Goal: Transaction & Acquisition: Purchase product/service

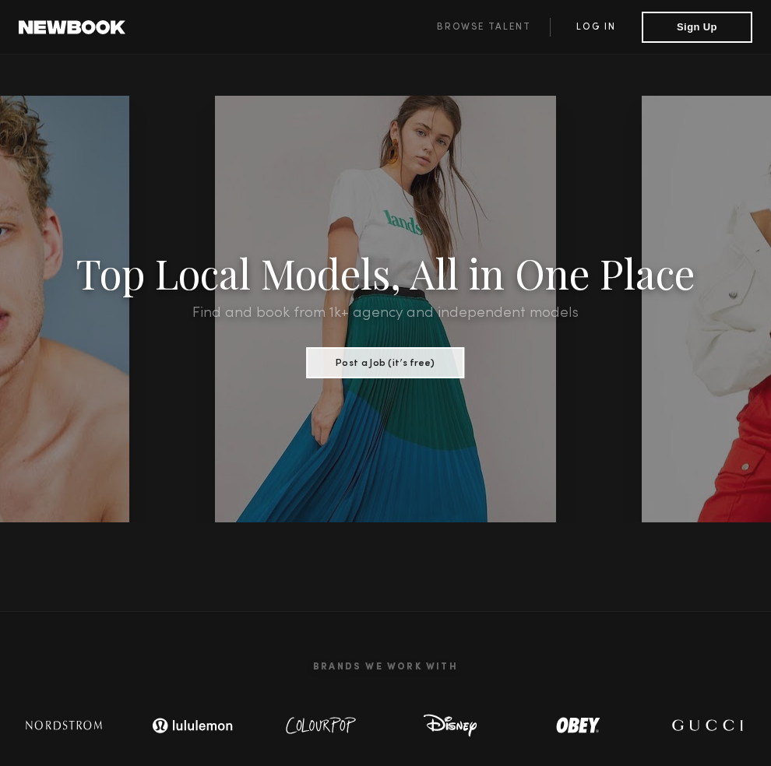
click at [593, 29] on link "Log in" at bounding box center [596, 27] width 92 height 19
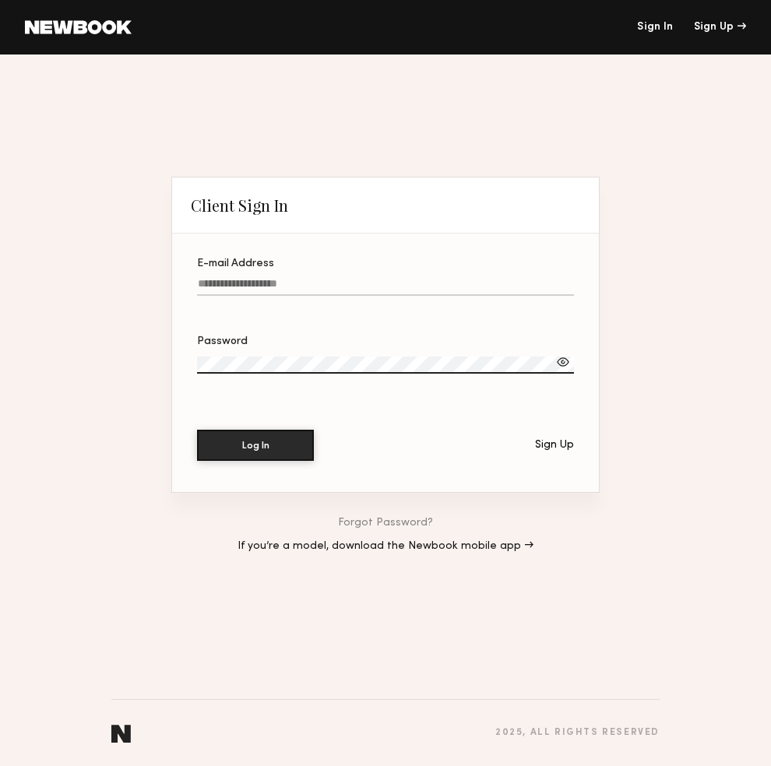
type input "**********"
click at [255, 446] on button "Log In" at bounding box center [255, 445] width 117 height 31
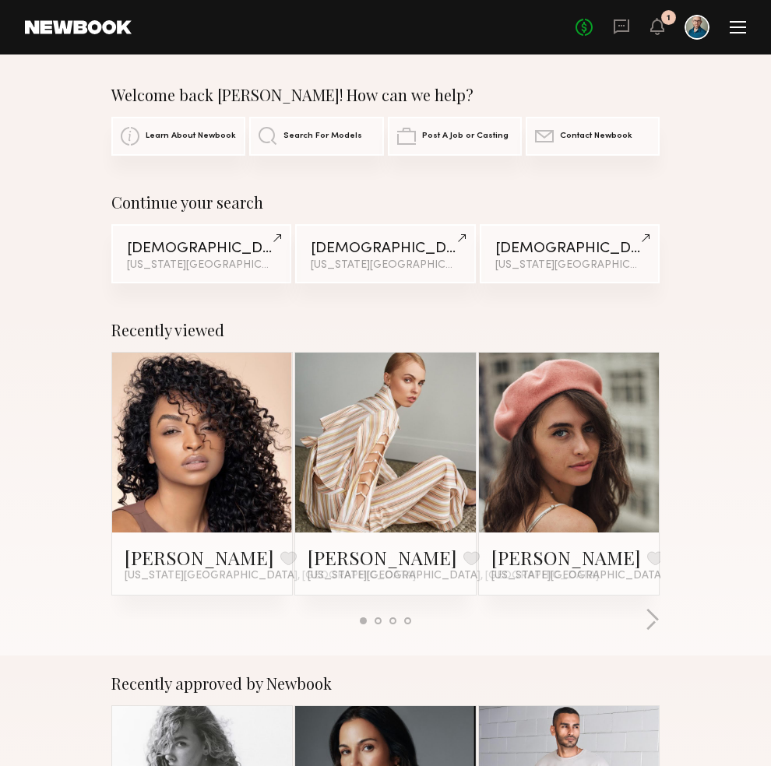
click at [324, 326] on div "Recently viewed" at bounding box center [385, 330] width 548 height 19
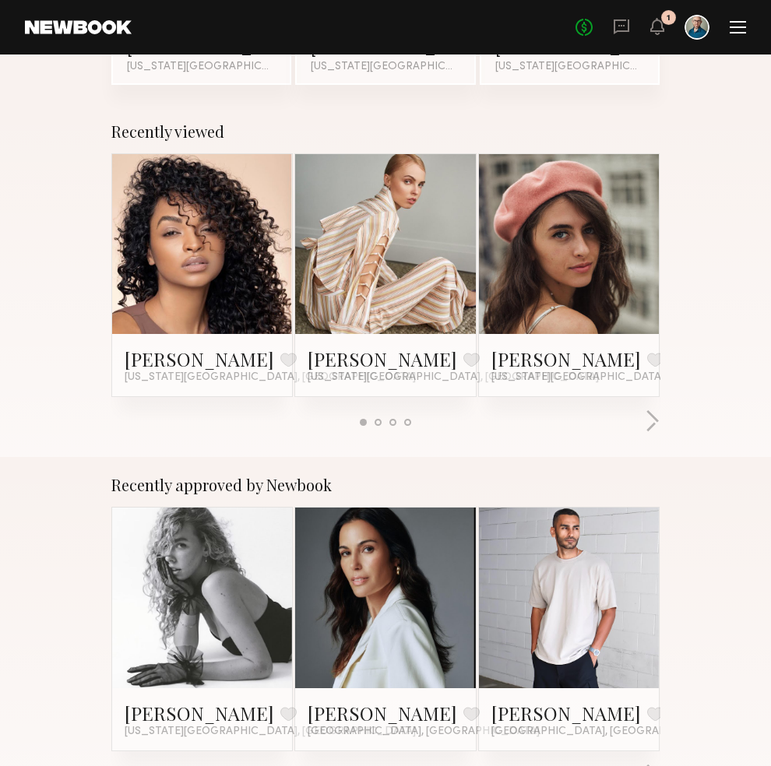
scroll to position [216, 0]
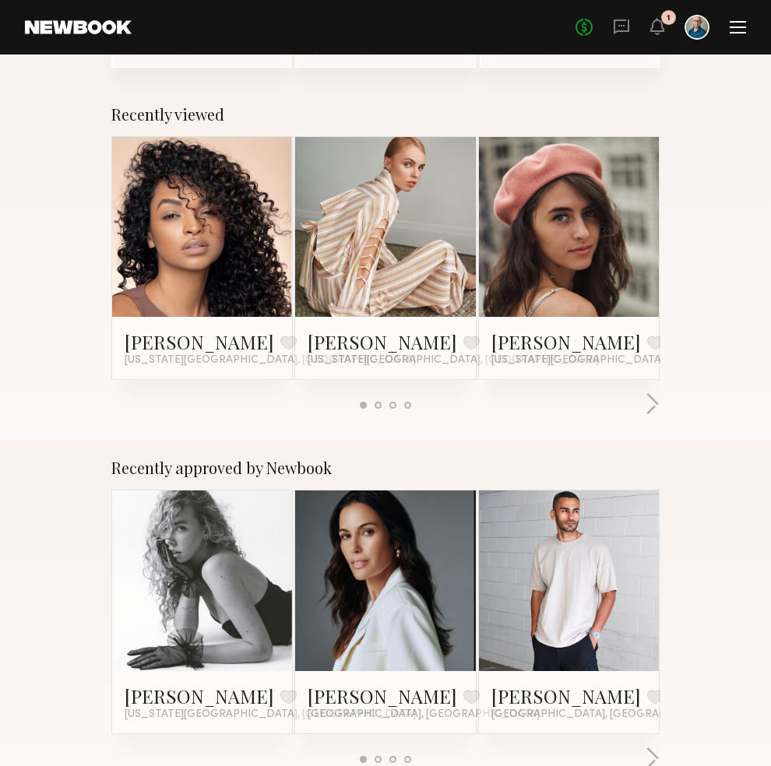
click at [224, 522] on link at bounding box center [202, 581] width 80 height 180
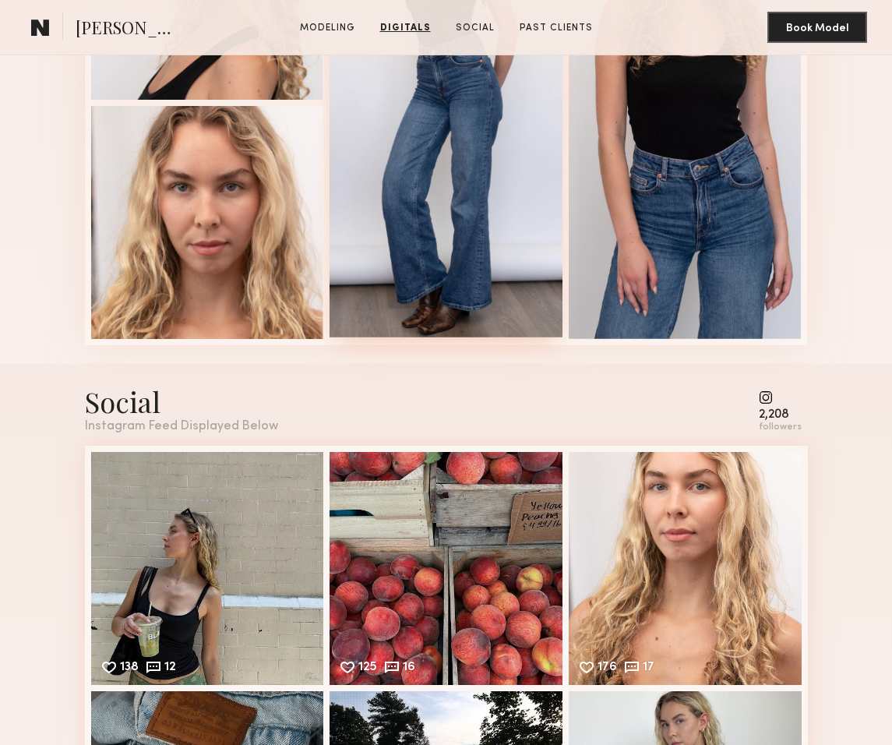
scroll to position [1937, 0]
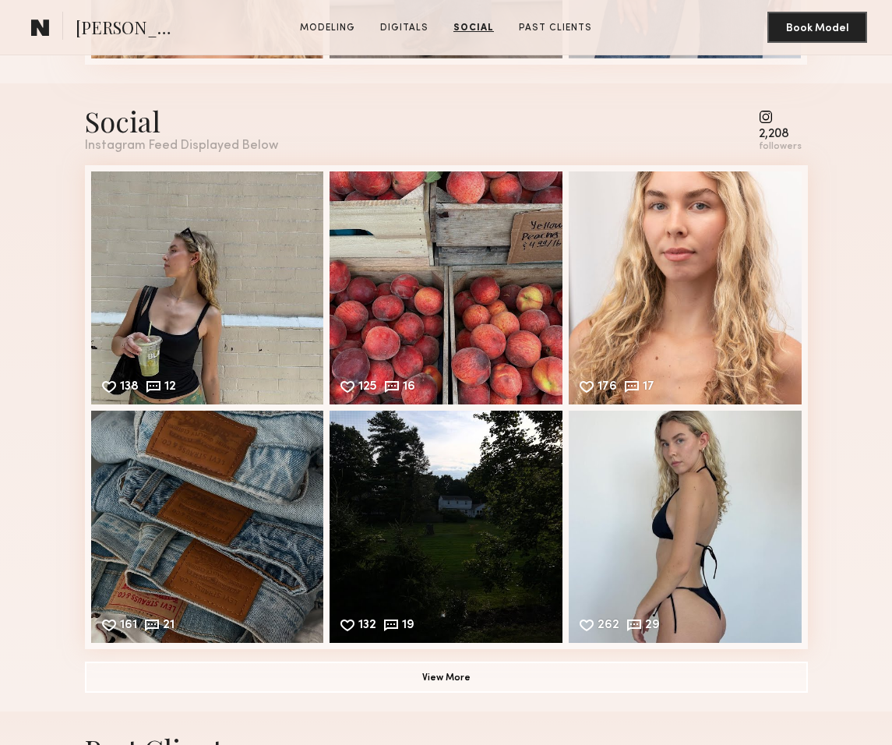
click at [765, 112] on common-icon at bounding box center [780, 117] width 43 height 14
click at [770, 119] on common-icon at bounding box center [780, 117] width 43 height 14
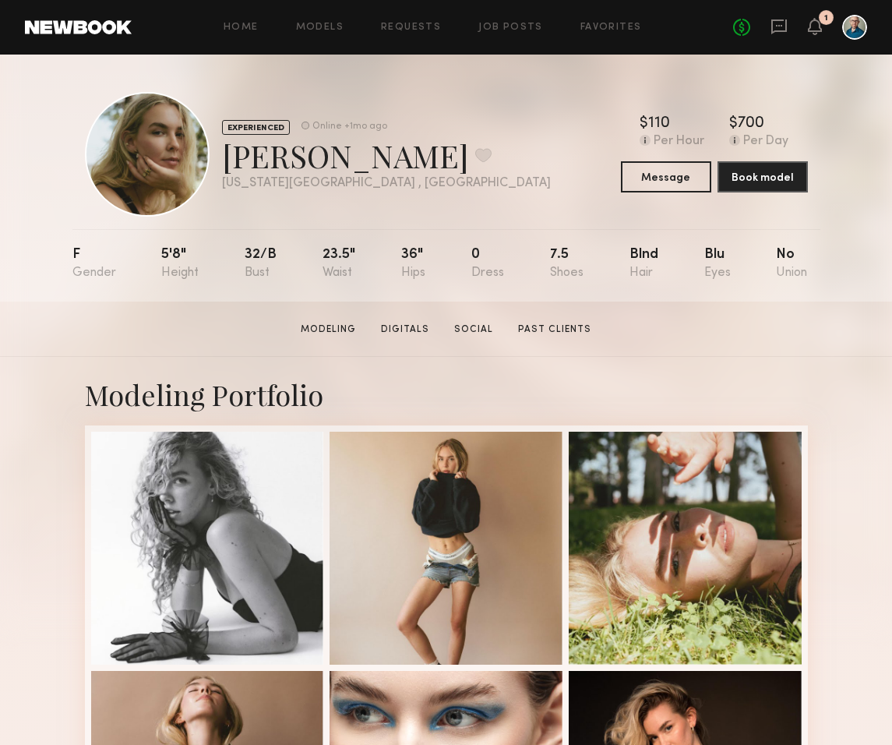
scroll to position [0, 0]
click at [406, 331] on link "Digitals" at bounding box center [405, 329] width 61 height 14
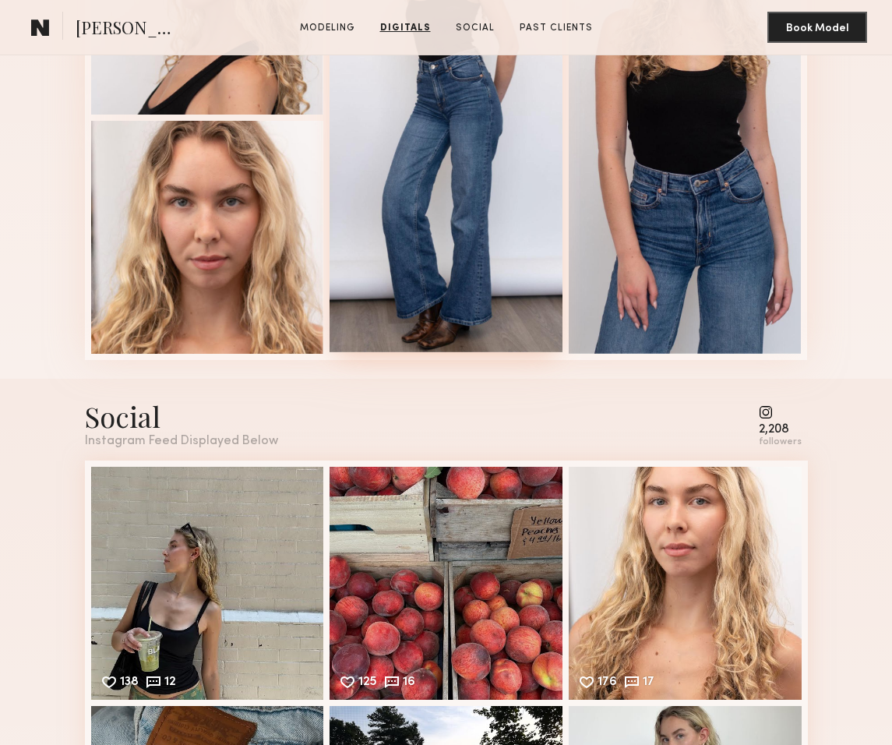
scroll to position [1949, 0]
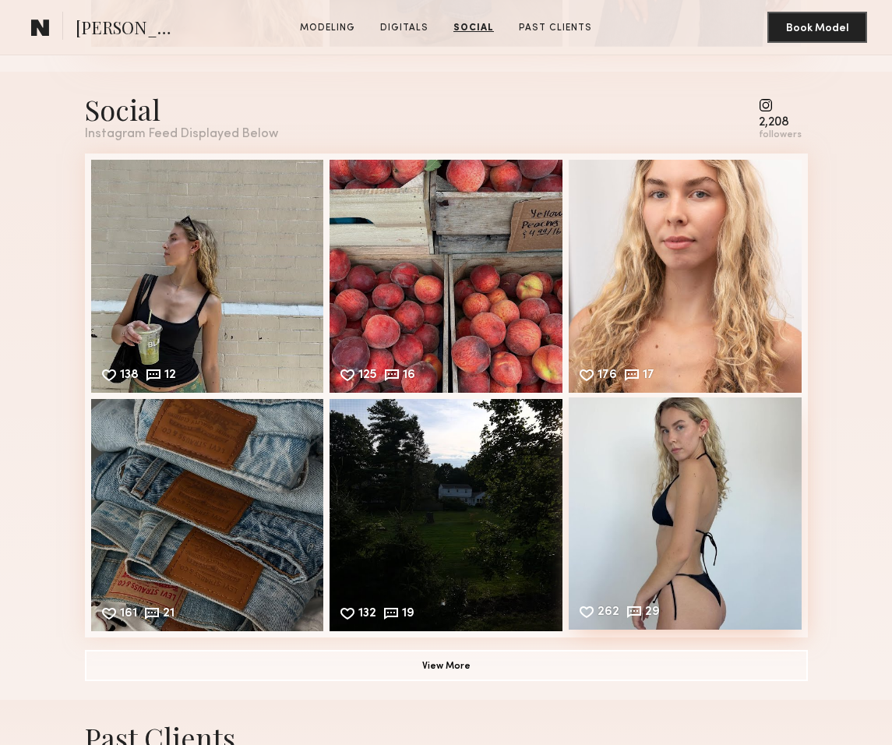
click at [679, 509] on div "262 29 Likes & comments displayed to show model’s engagement" at bounding box center [685, 513] width 233 height 233
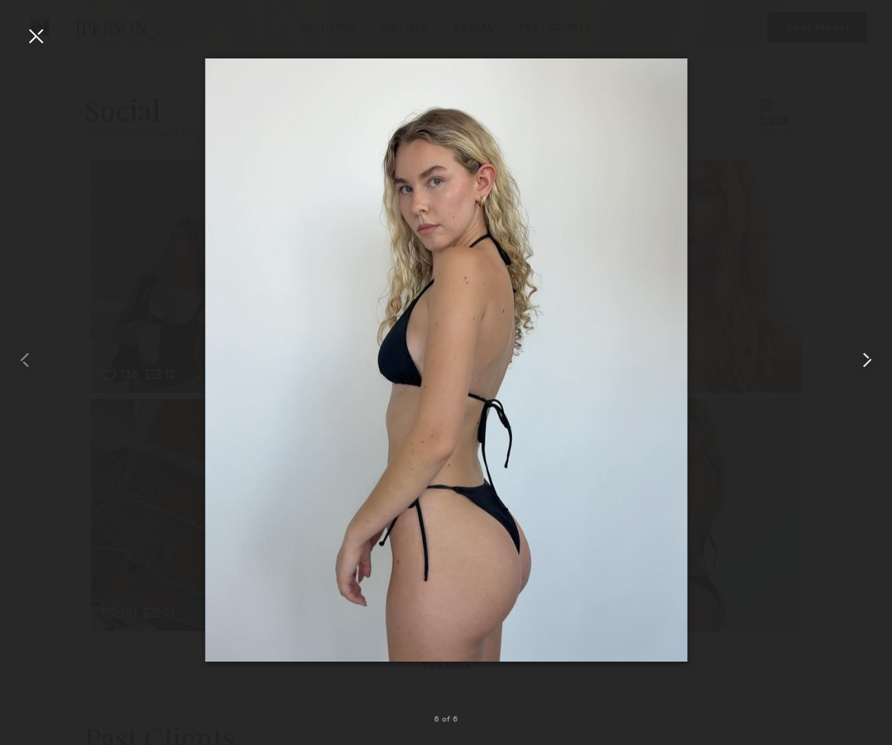
click at [770, 358] on common-icon at bounding box center [866, 359] width 25 height 25
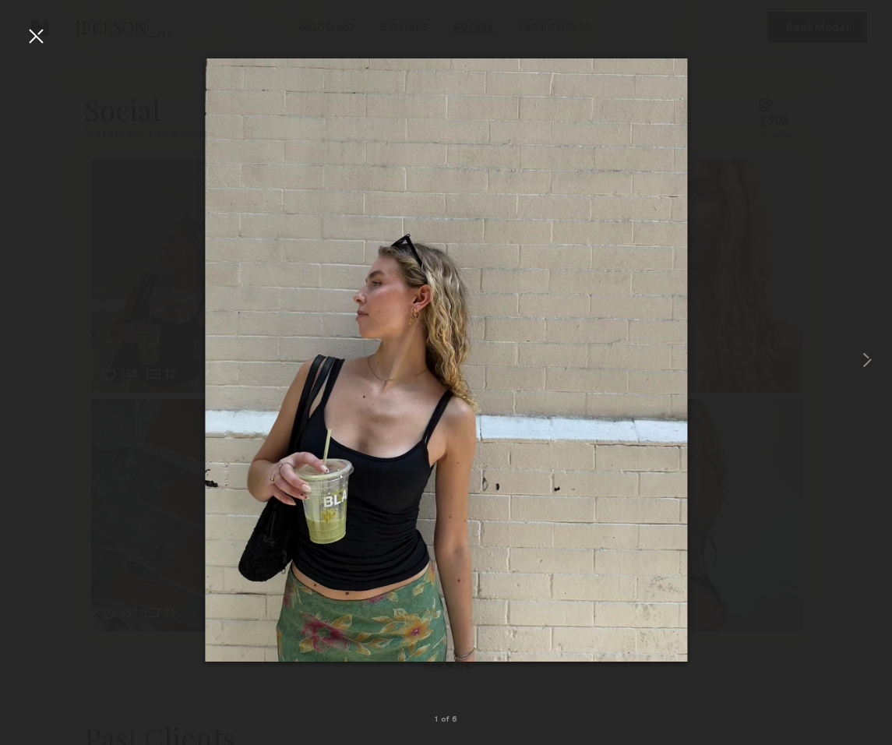
click at [40, 30] on div at bounding box center [35, 35] width 25 height 25
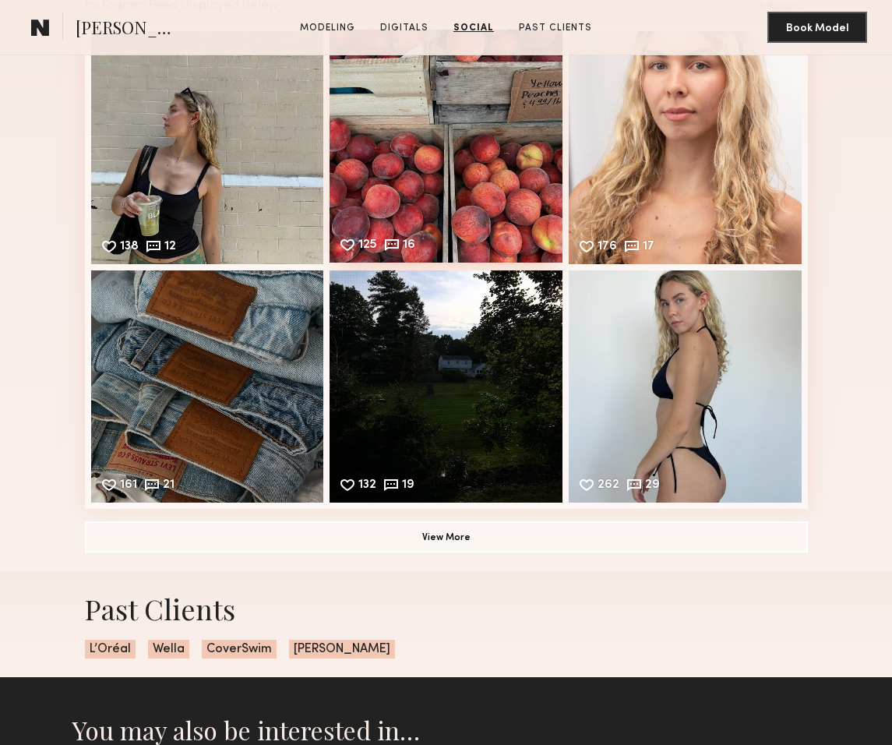
scroll to position [2541, 0]
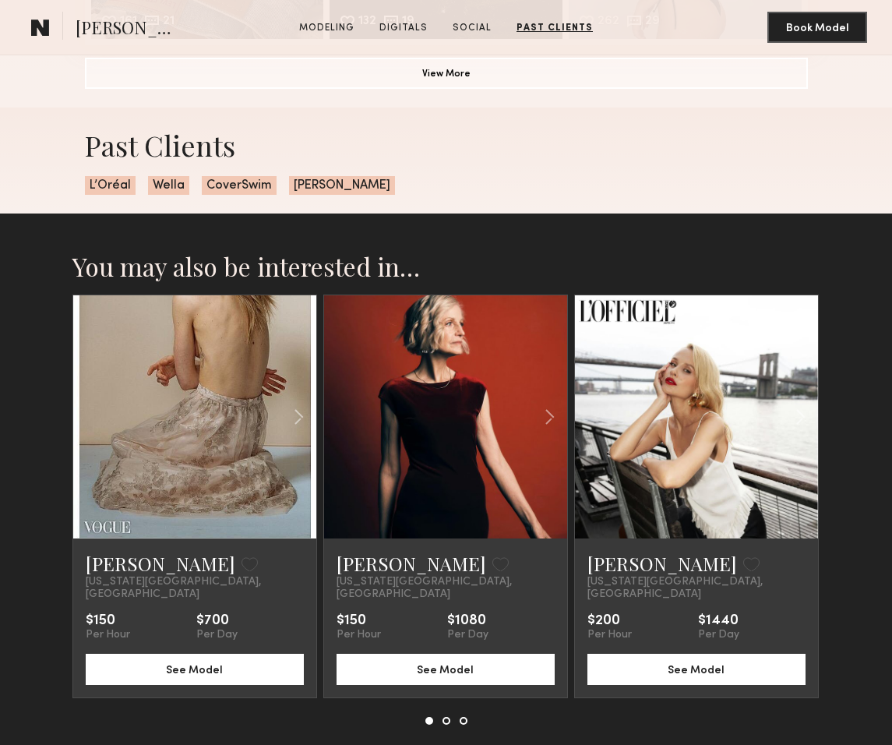
click at [232, 384] on link at bounding box center [194, 416] width 83 height 243
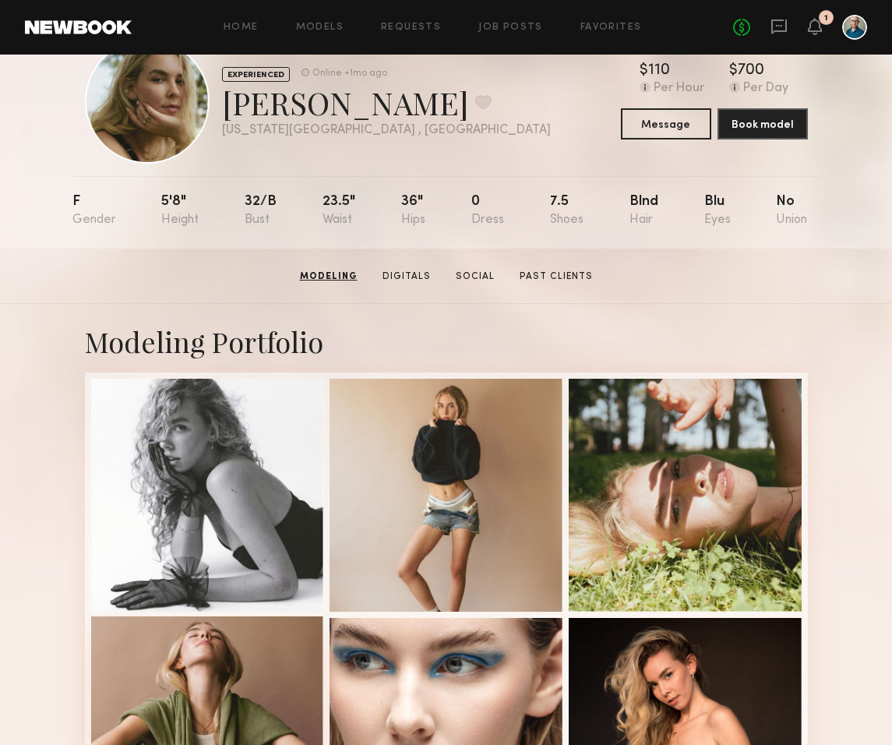
scroll to position [18, 0]
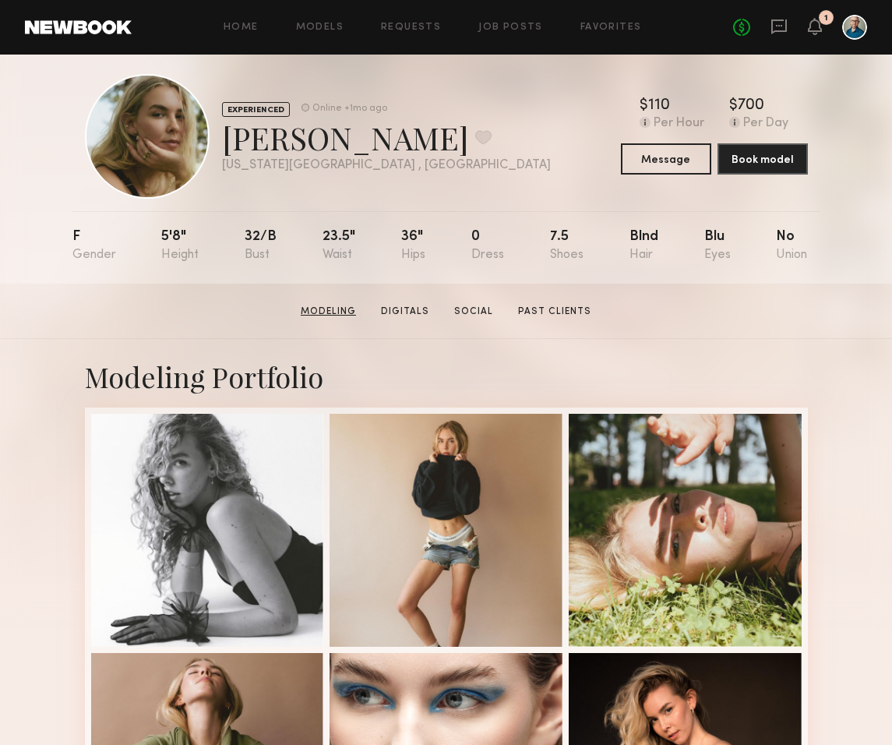
click at [343, 307] on link "Modeling" at bounding box center [328, 312] width 68 height 14
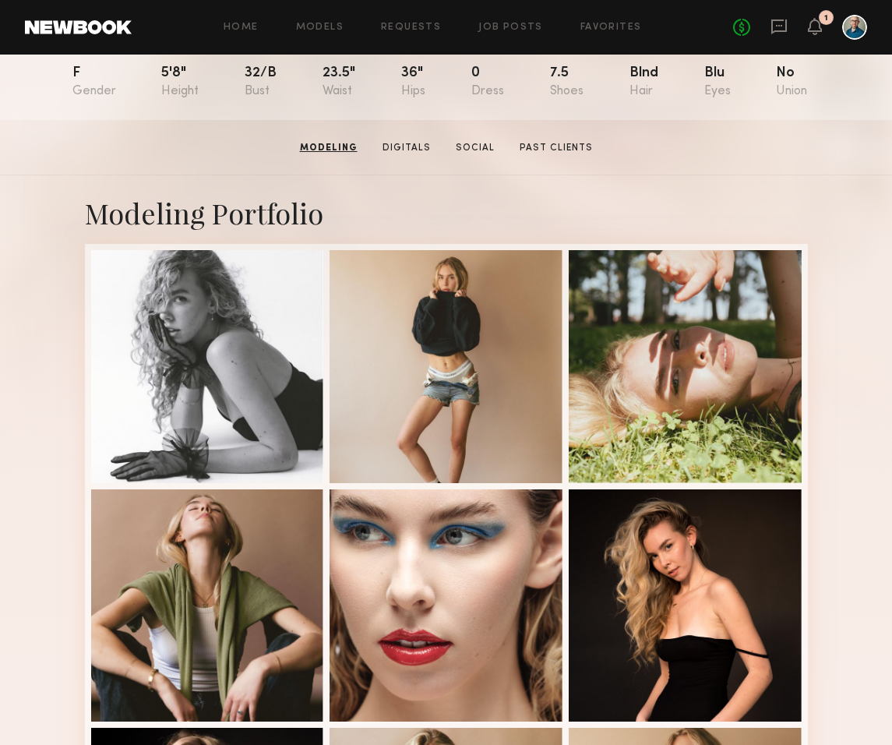
scroll to position [142, 0]
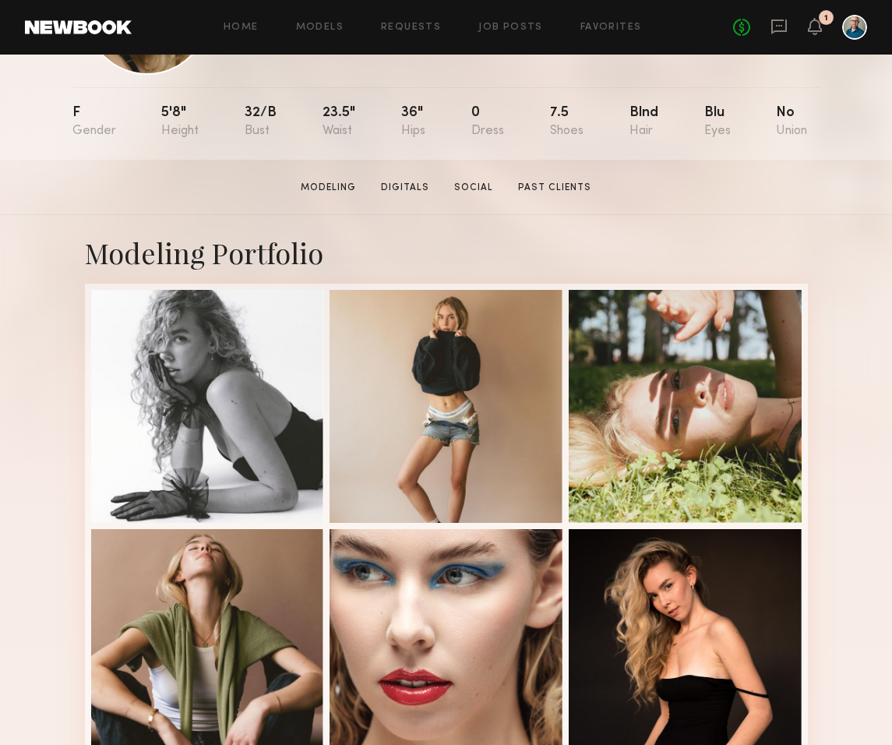
click at [469, 176] on section "[PERSON_NAME] Modeling Digitals Social Past Clients Message Book Model" at bounding box center [446, 187] width 892 height 55
click at [470, 185] on link "Social" at bounding box center [473, 188] width 51 height 14
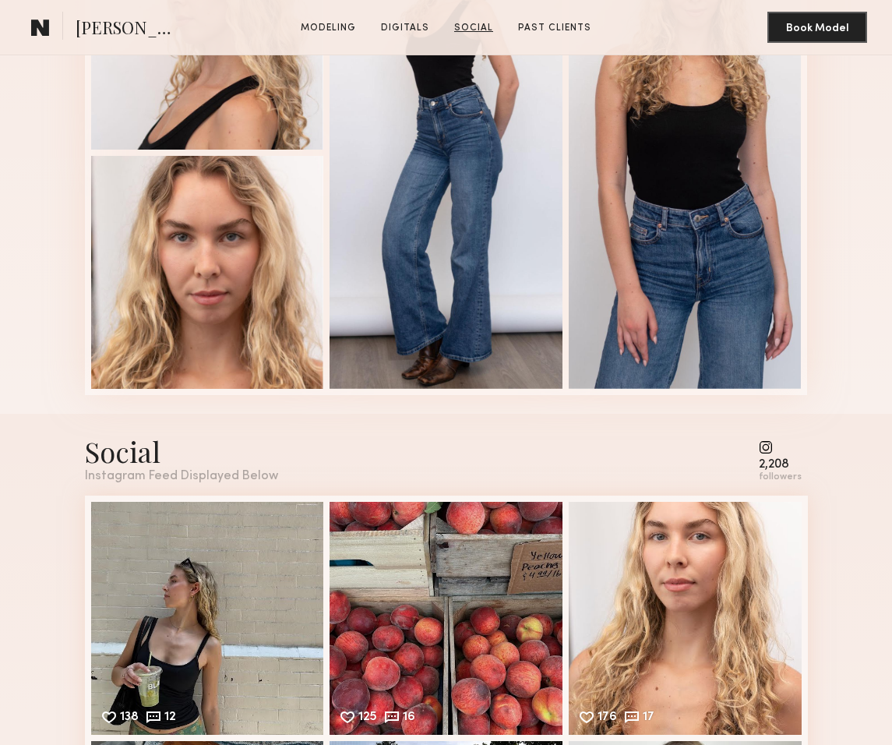
scroll to position [1926, 0]
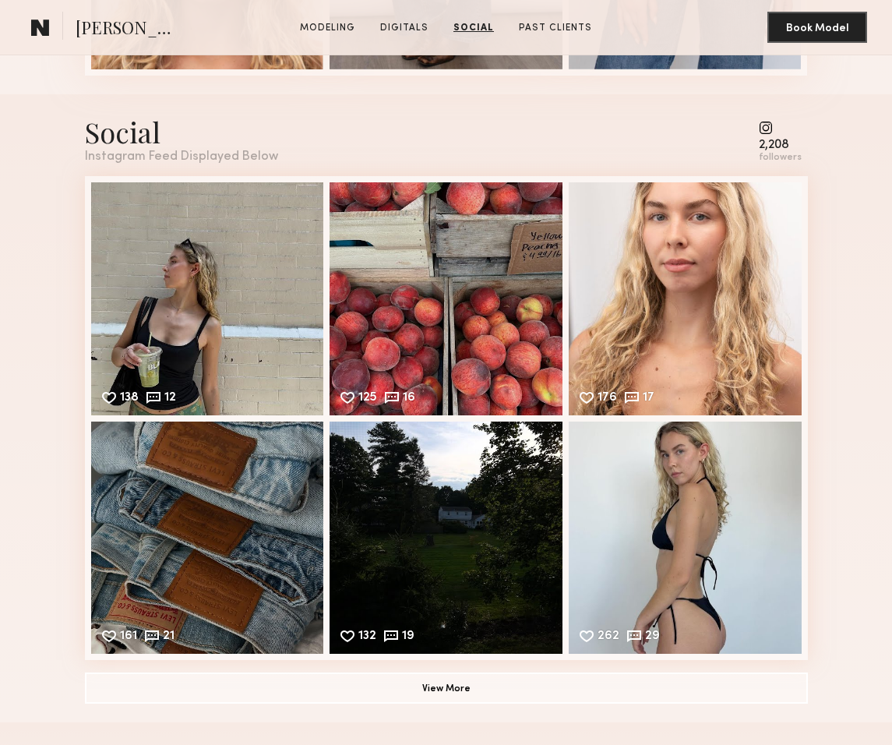
click at [149, 141] on div "Social" at bounding box center [181, 131] width 193 height 37
click at [770, 139] on div "2,208" at bounding box center [780, 145] width 43 height 12
click at [766, 132] on common-icon at bounding box center [780, 128] width 43 height 14
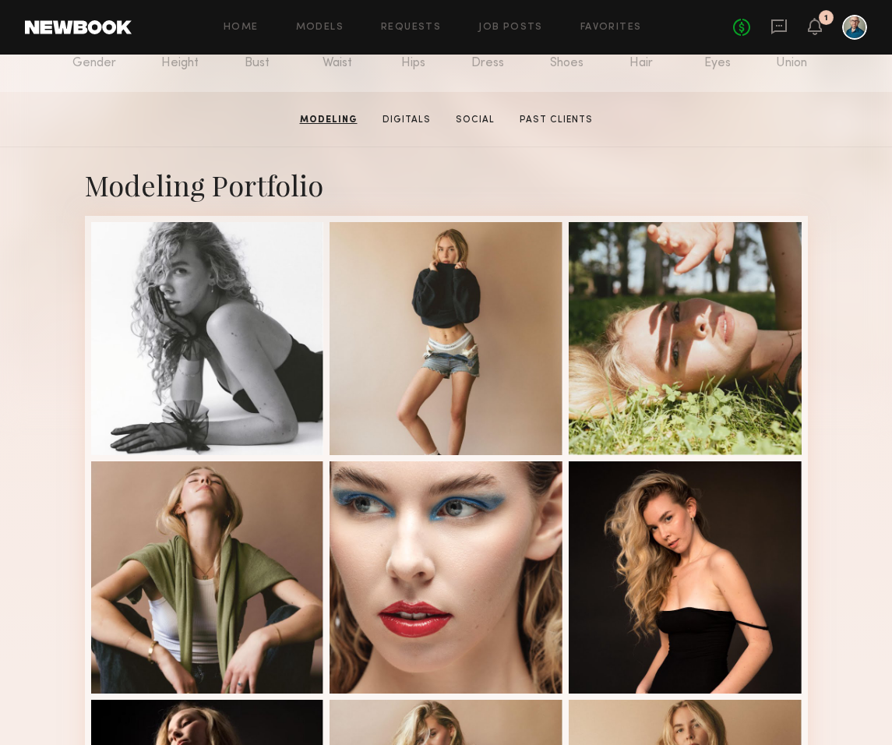
scroll to position [0, 0]
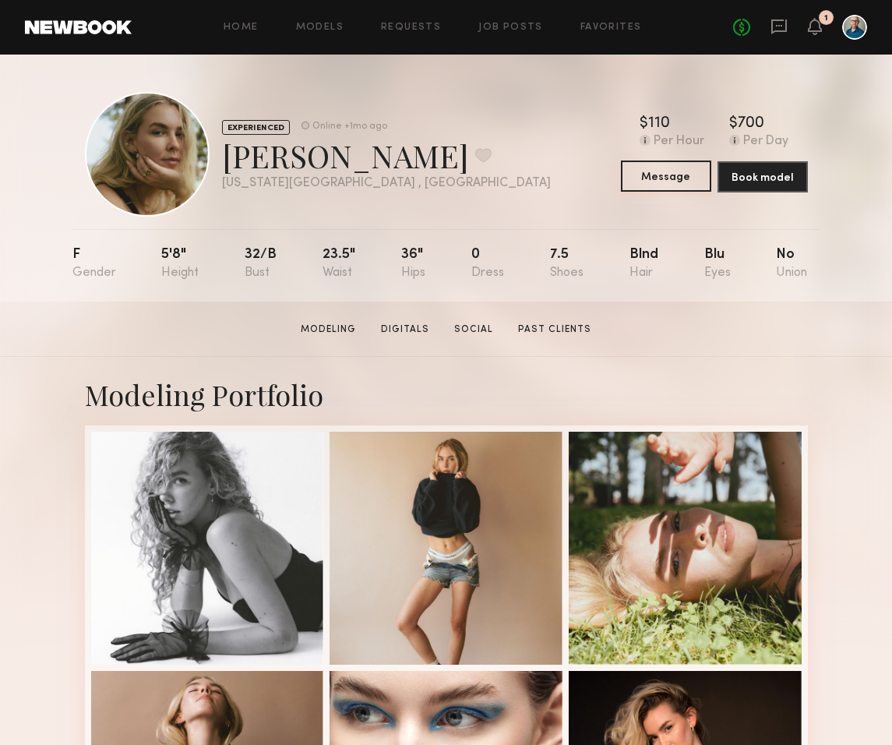
click at [691, 181] on button "Message" at bounding box center [666, 175] width 90 height 31
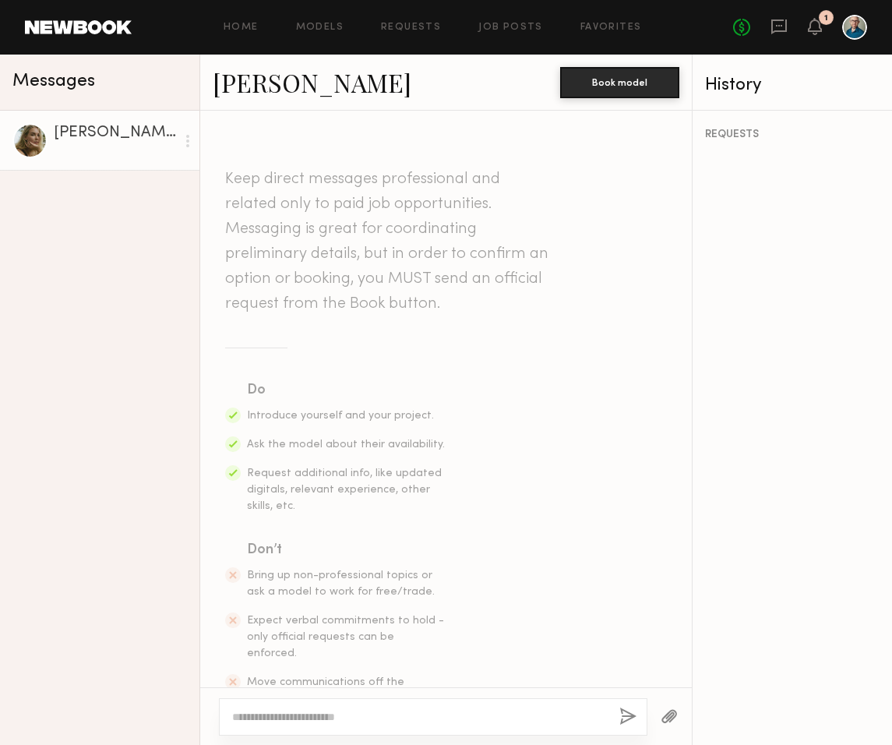
click at [770, 23] on div "No fees up to $5,000 1" at bounding box center [800, 27] width 134 height 25
click at [770, 25] on icon at bounding box center [814, 25] width 12 height 11
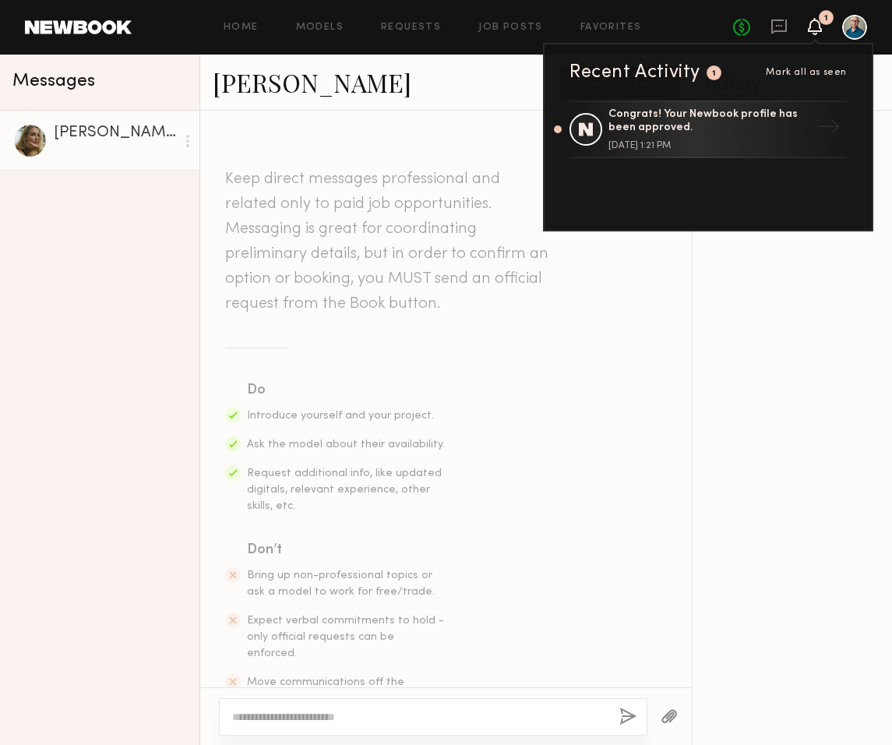
click at [389, 128] on div "Keep direct messages professional and related only to paid job opportunities. M…" at bounding box center [445, 436] width 491 height 639
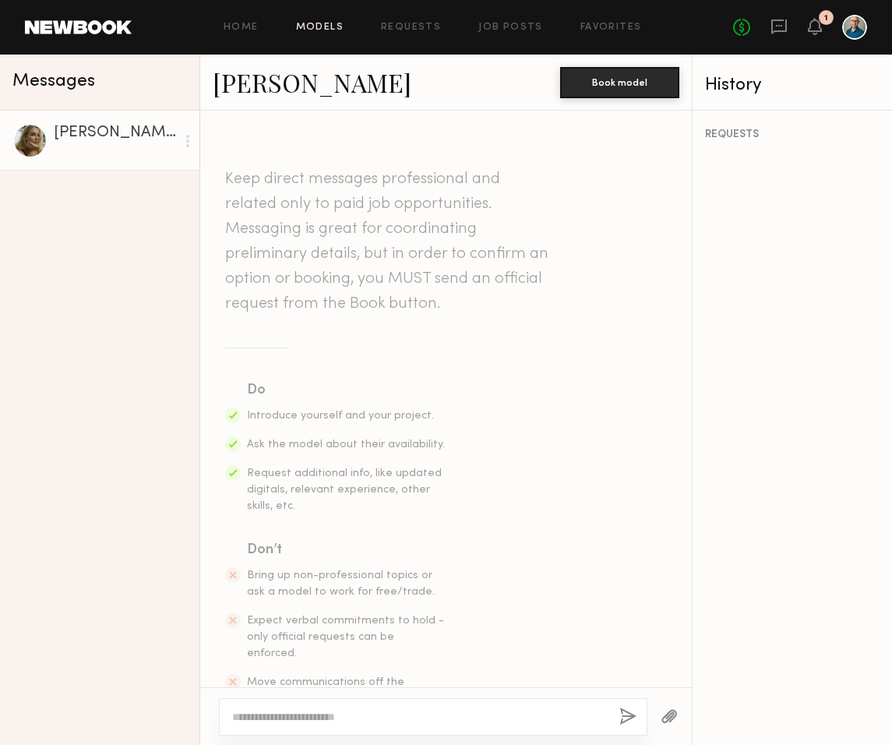
click at [319, 24] on link "Models" at bounding box center [320, 28] width 48 height 10
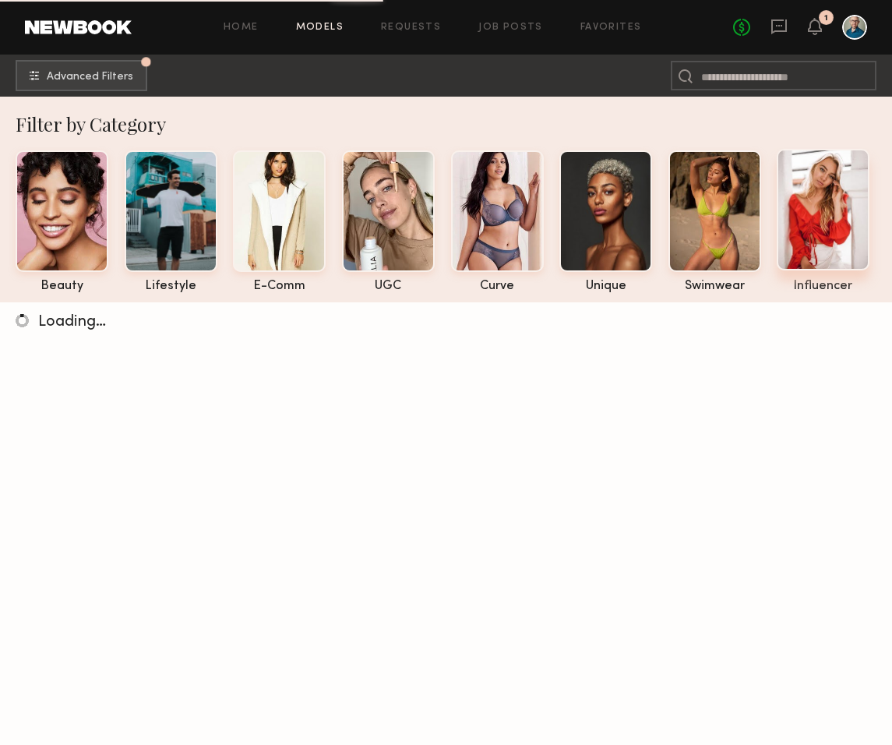
scroll to position [4, 0]
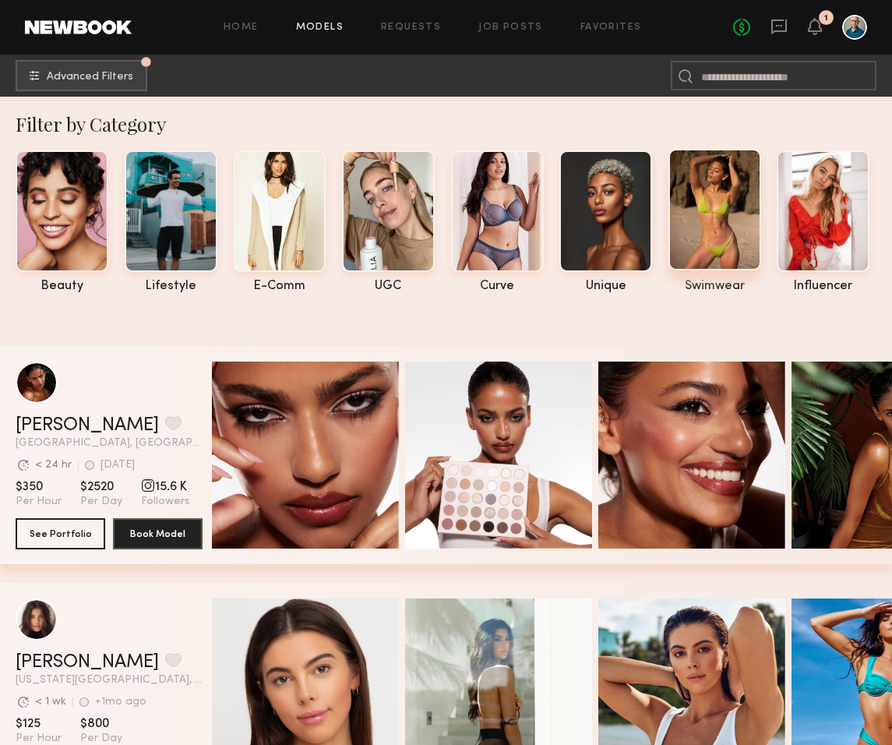
click at [722, 225] on div at bounding box center [714, 210] width 93 height 122
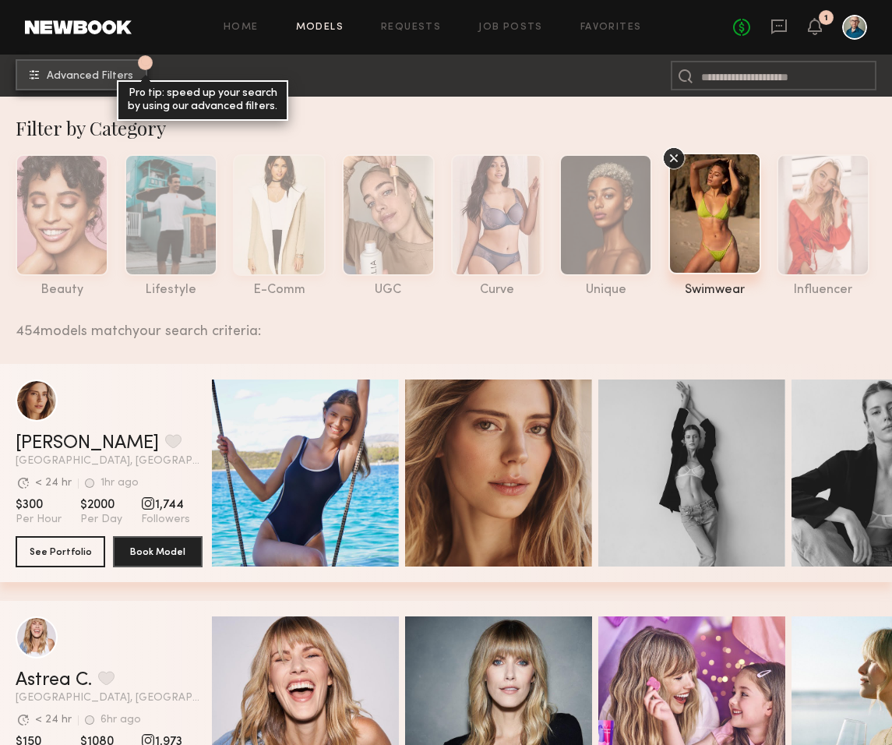
click at [109, 75] on span "Advanced Filters" at bounding box center [90, 76] width 86 height 11
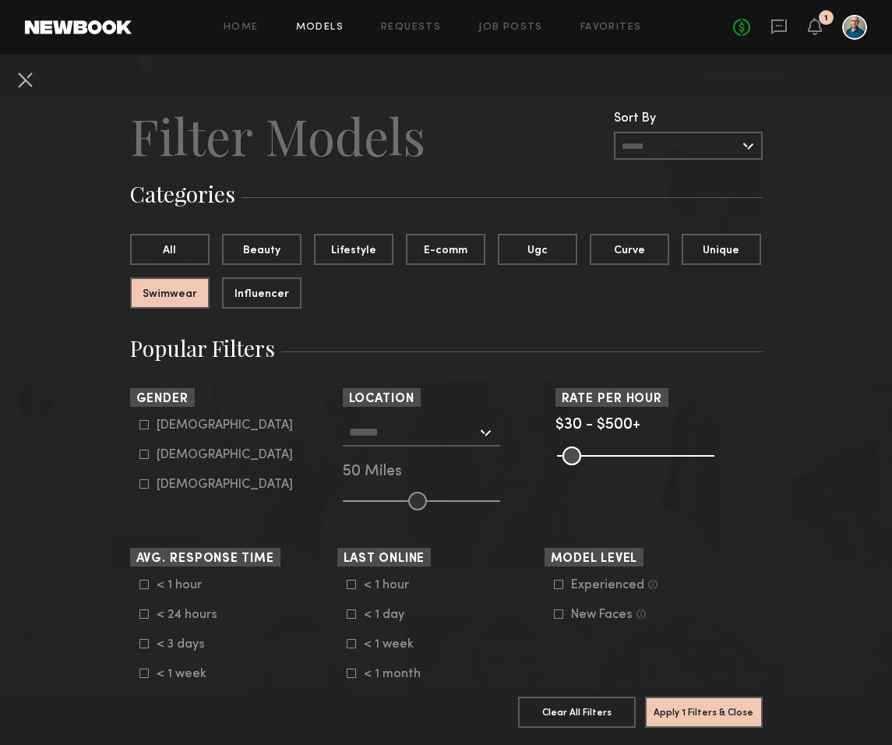
click at [150, 451] on label "[DEMOGRAPHIC_DATA]" at bounding box center [215, 453] width 153 height 9
type input "**"
click at [376, 428] on input "text" at bounding box center [413, 431] width 128 height 26
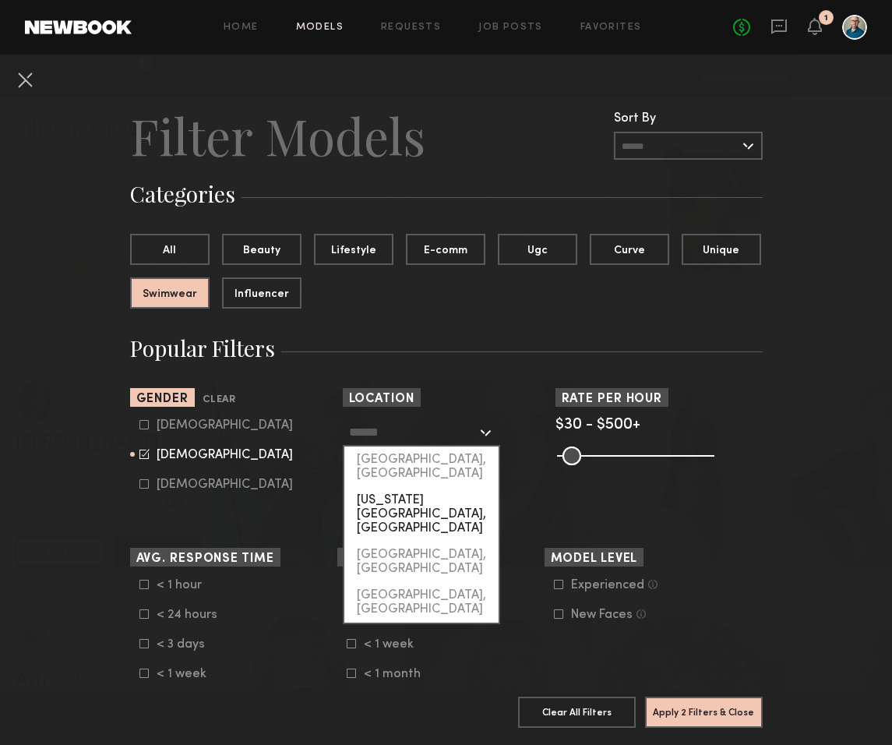
click at [392, 487] on div "[US_STATE][GEOGRAPHIC_DATA], [GEOGRAPHIC_DATA]" at bounding box center [421, 514] width 154 height 55
type input "**********"
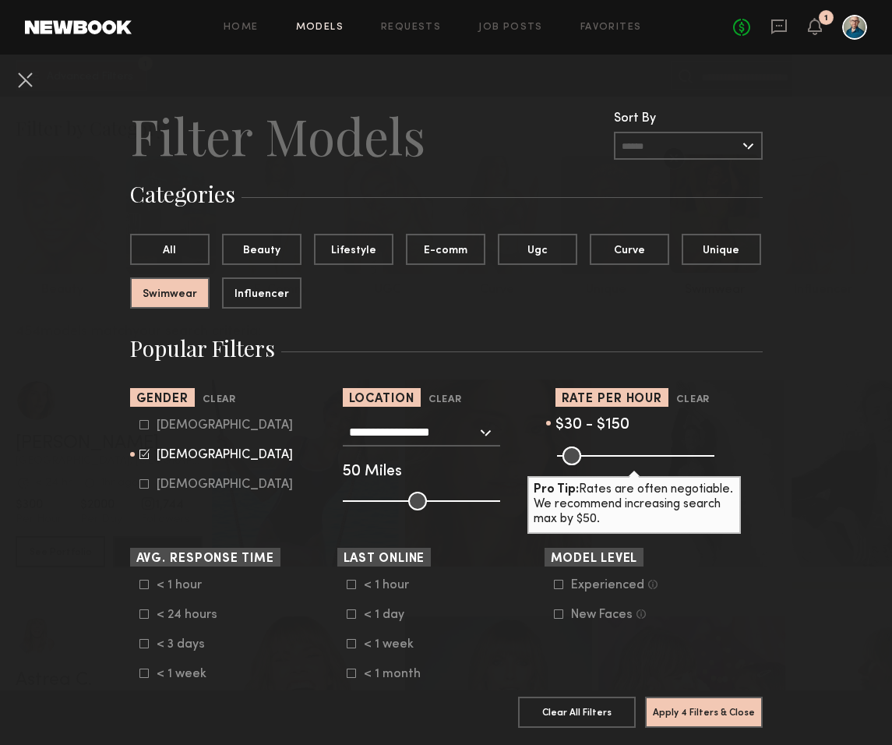
drag, startPoint x: 710, startPoint y: 456, endPoint x: 601, endPoint y: 453, distance: 109.1
type input "***"
click at [601, 453] on input "range" at bounding box center [635, 455] width 157 height 19
click at [674, 710] on button "Apply 4 Filters & Close" at bounding box center [704, 711] width 118 height 31
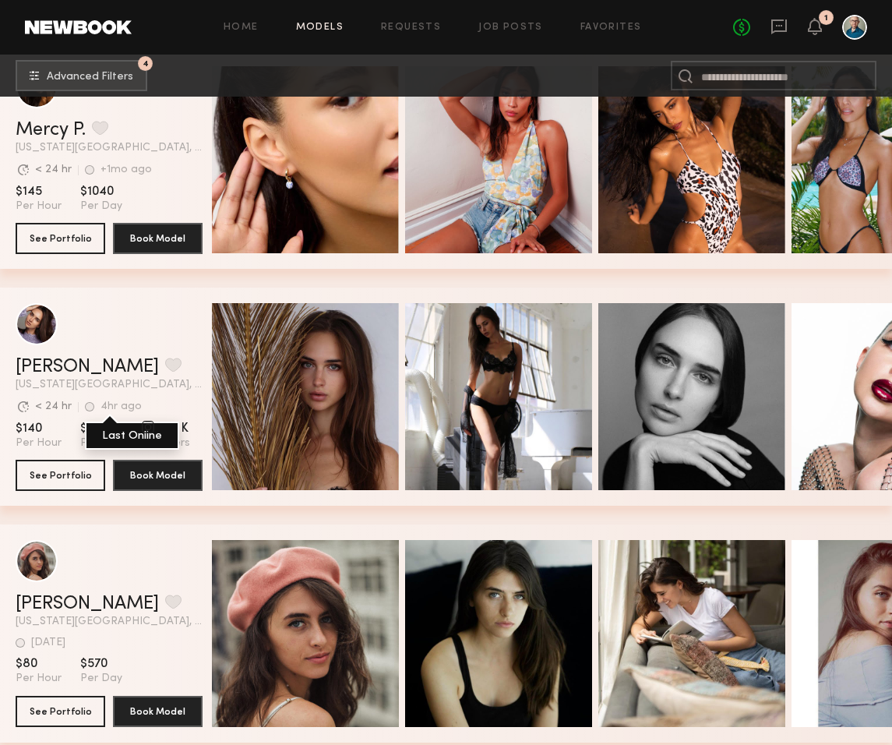
scroll to position [2549, 0]
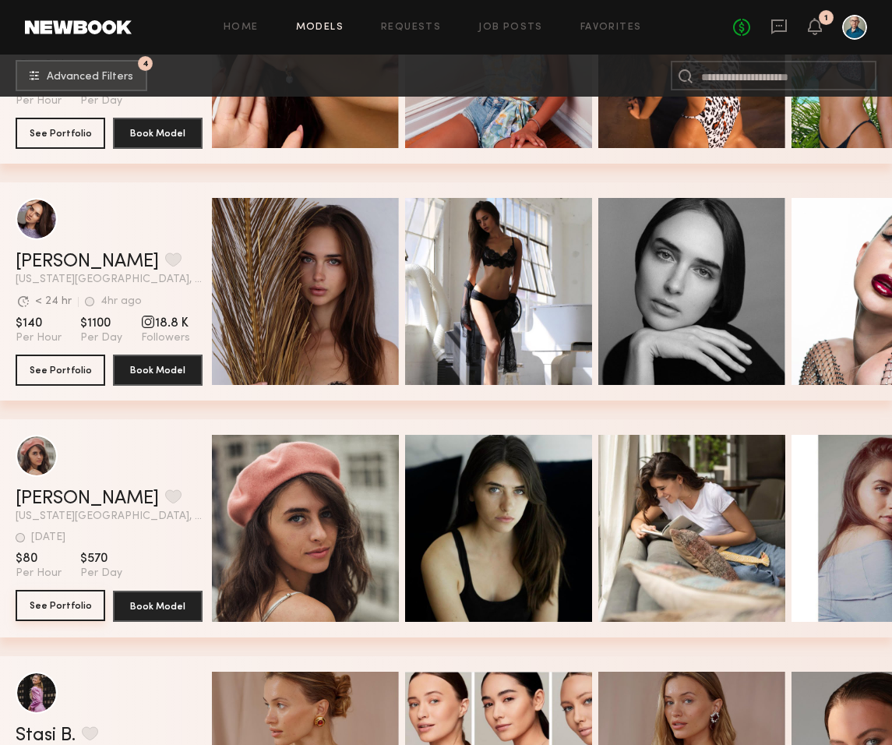
click at [55, 612] on button "See Portfolio" at bounding box center [61, 605] width 90 height 31
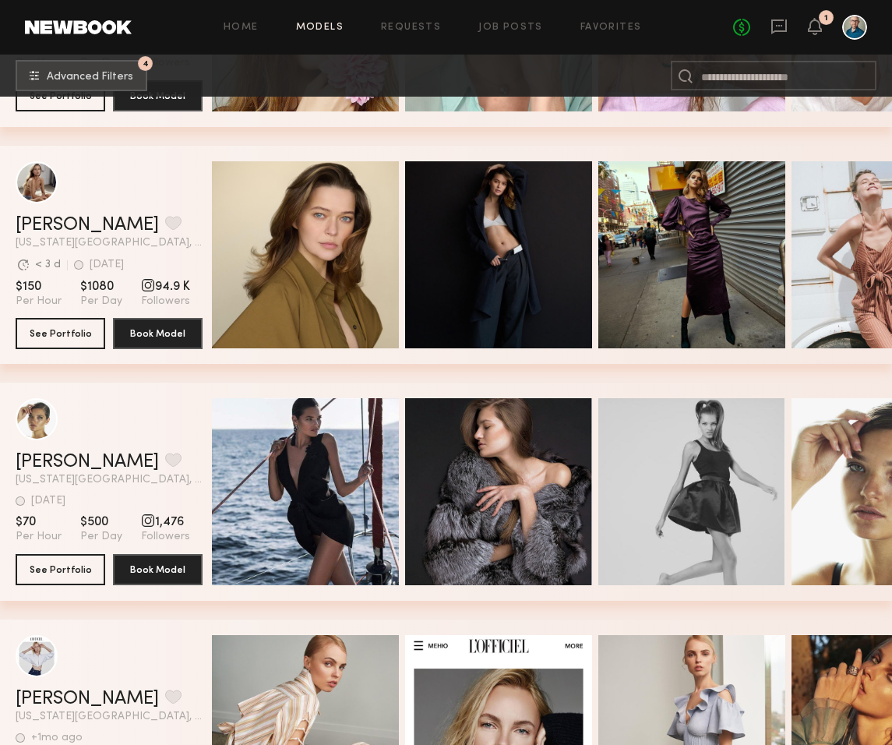
scroll to position [6611, 0]
click at [62, 567] on button "See Portfolio" at bounding box center [61, 568] width 90 height 31
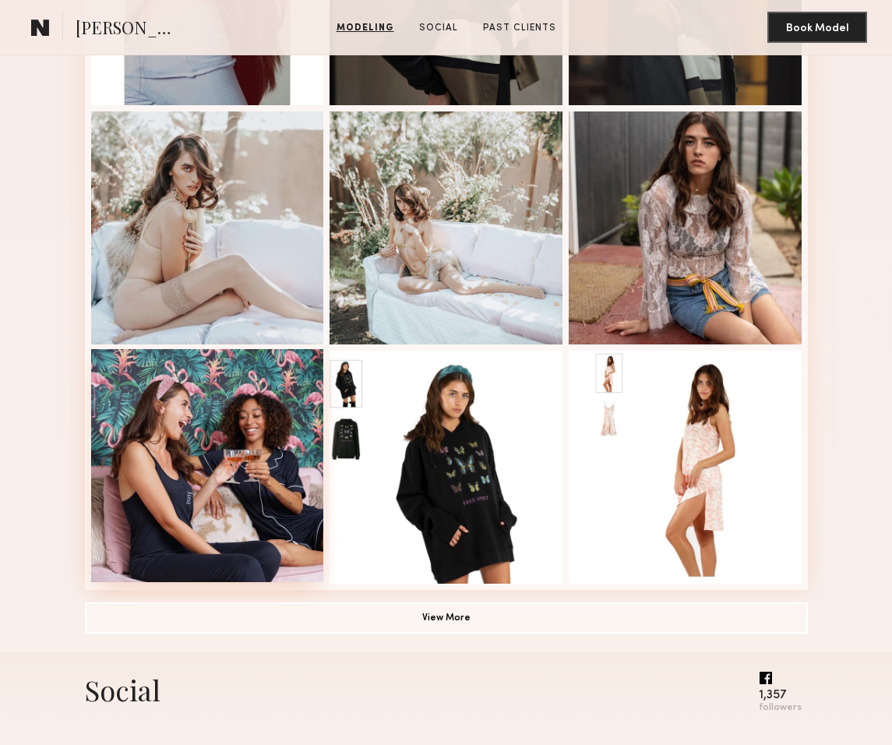
scroll to position [813, 0]
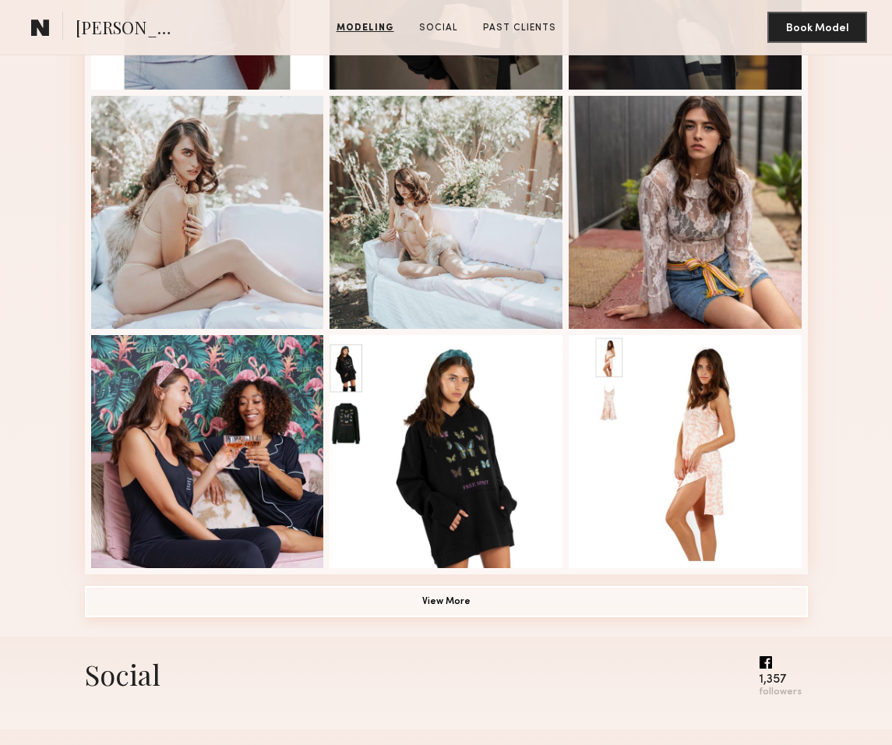
click at [436, 601] on button "View More" at bounding box center [446, 601] width 723 height 31
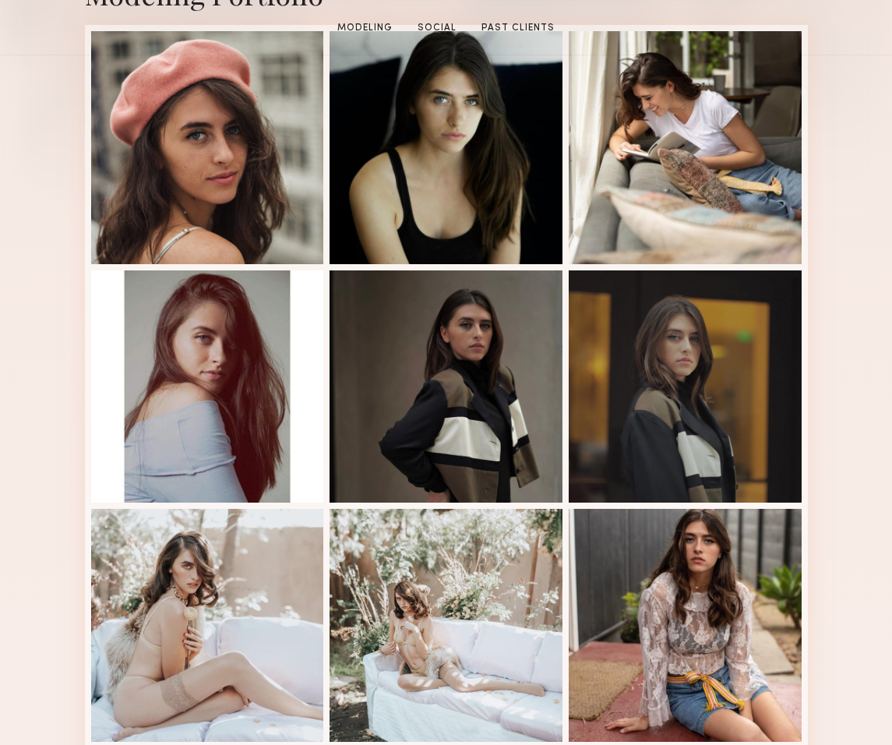
scroll to position [664, 0]
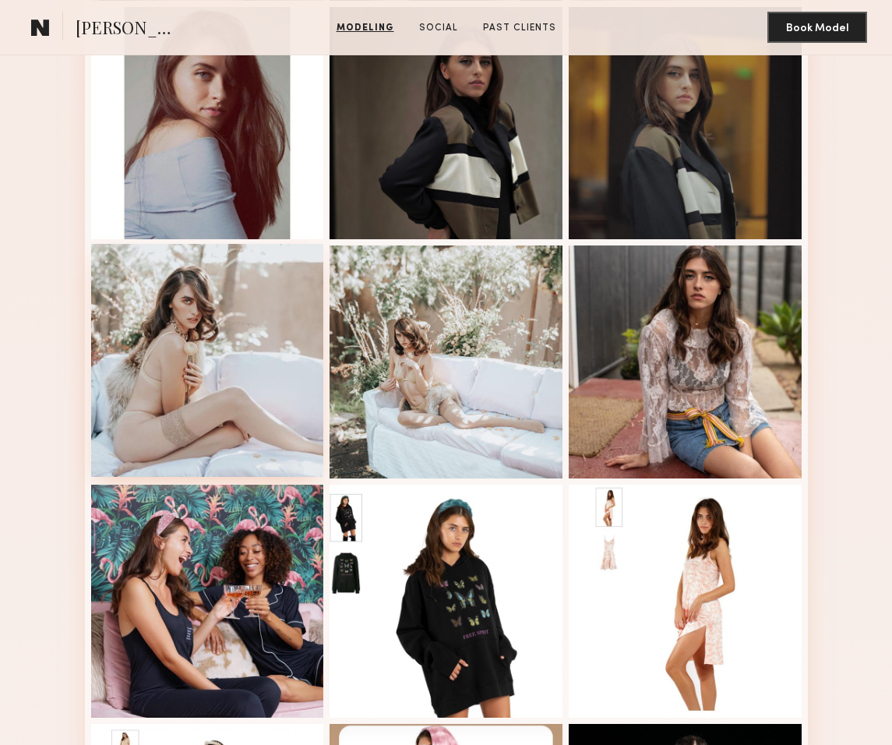
click at [219, 397] on div at bounding box center [207, 360] width 233 height 233
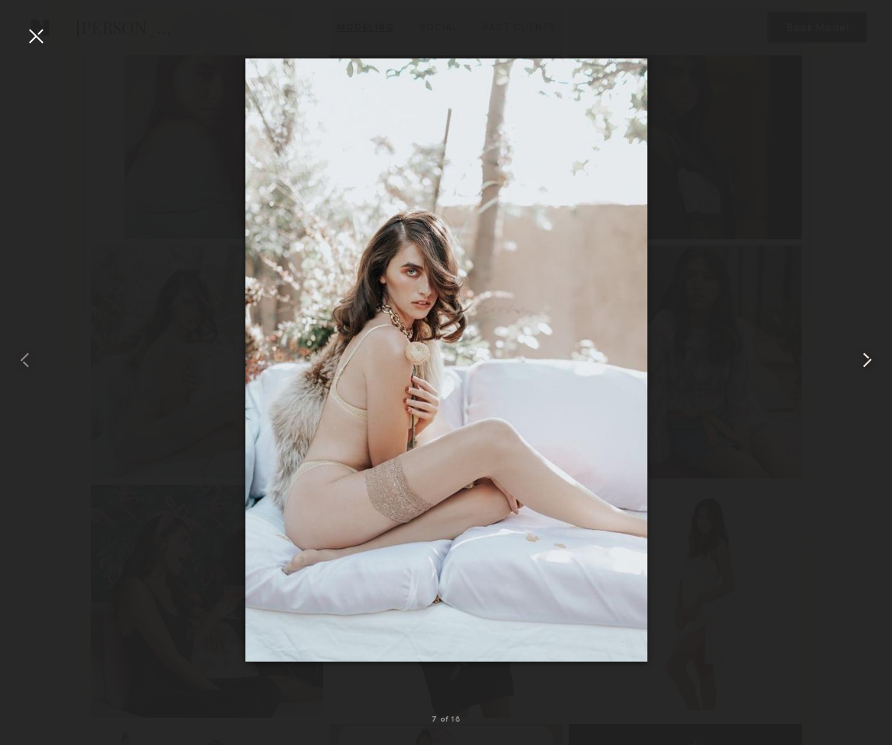
click at [862, 357] on common-icon at bounding box center [866, 359] width 25 height 25
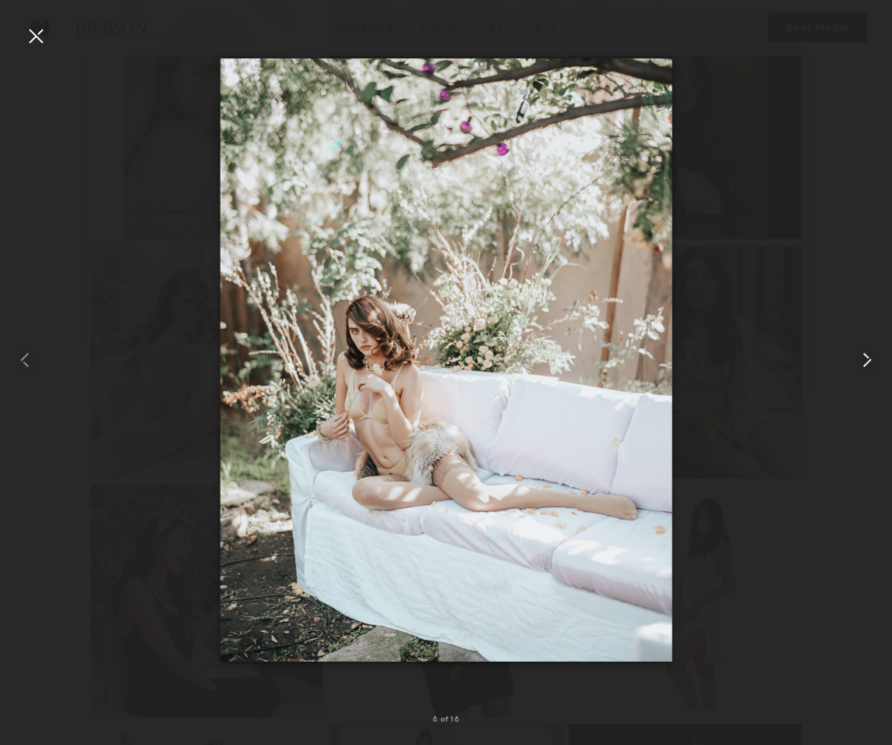
click at [862, 357] on common-icon at bounding box center [866, 359] width 25 height 25
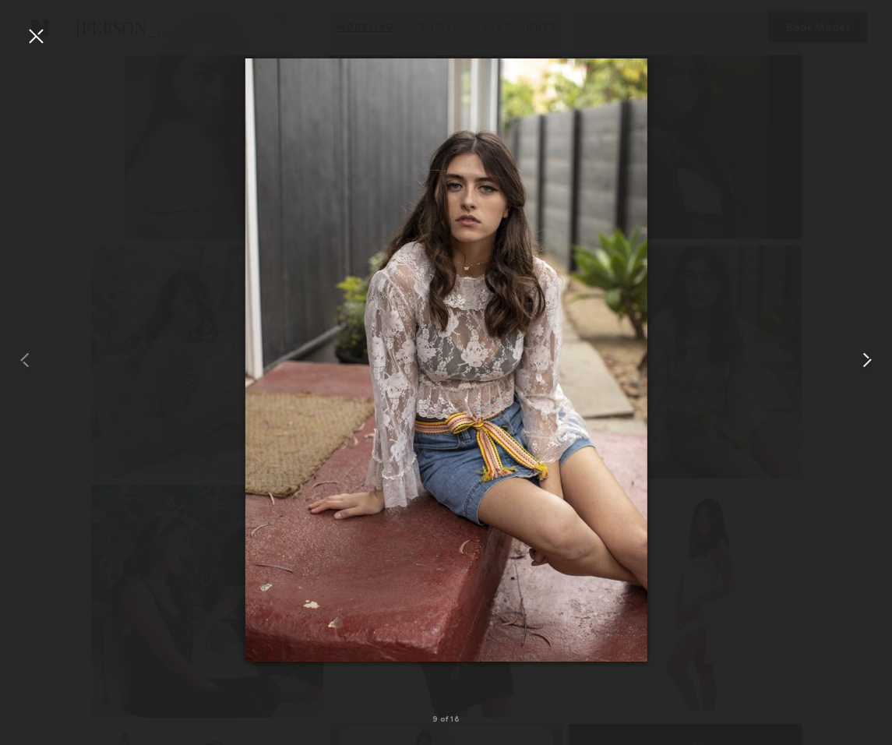
click at [862, 357] on common-icon at bounding box center [866, 359] width 25 height 25
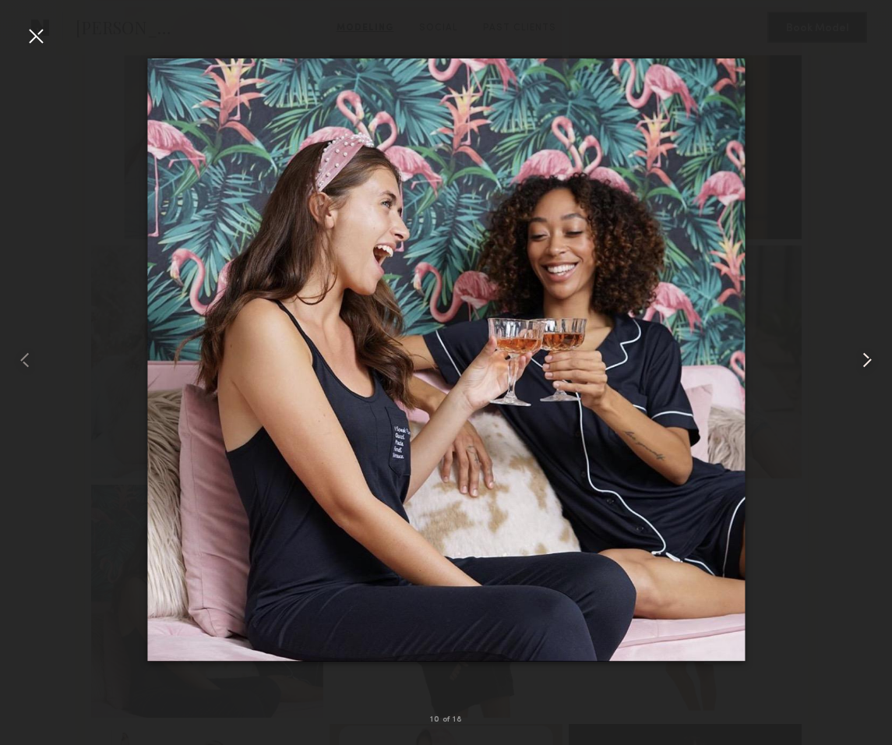
click at [862, 357] on common-icon at bounding box center [866, 359] width 25 height 25
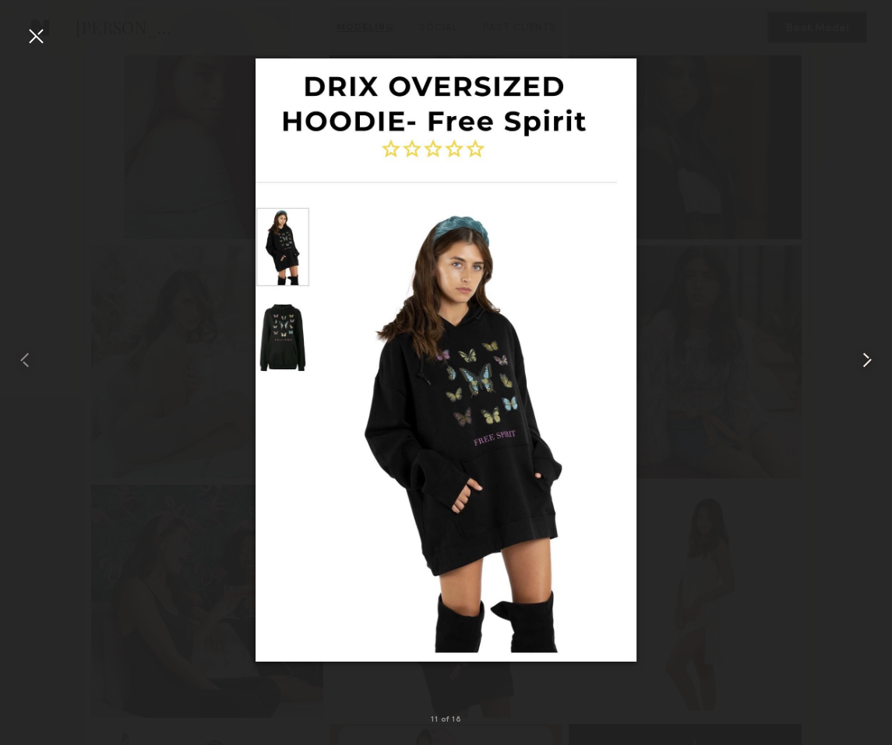
click at [862, 357] on common-icon at bounding box center [866, 359] width 25 height 25
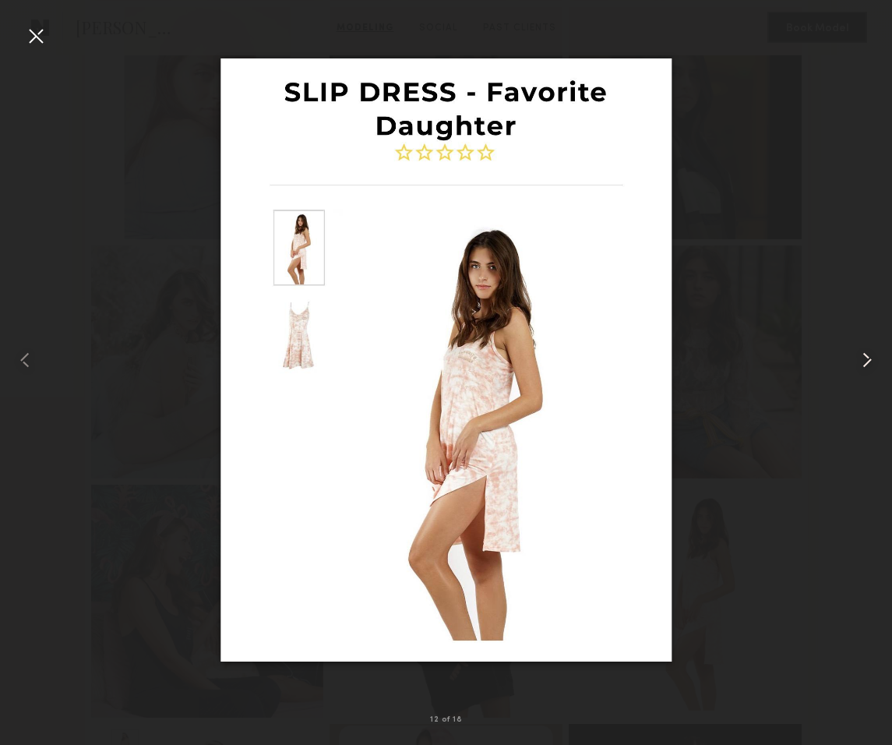
click at [862, 357] on common-icon at bounding box center [866, 359] width 25 height 25
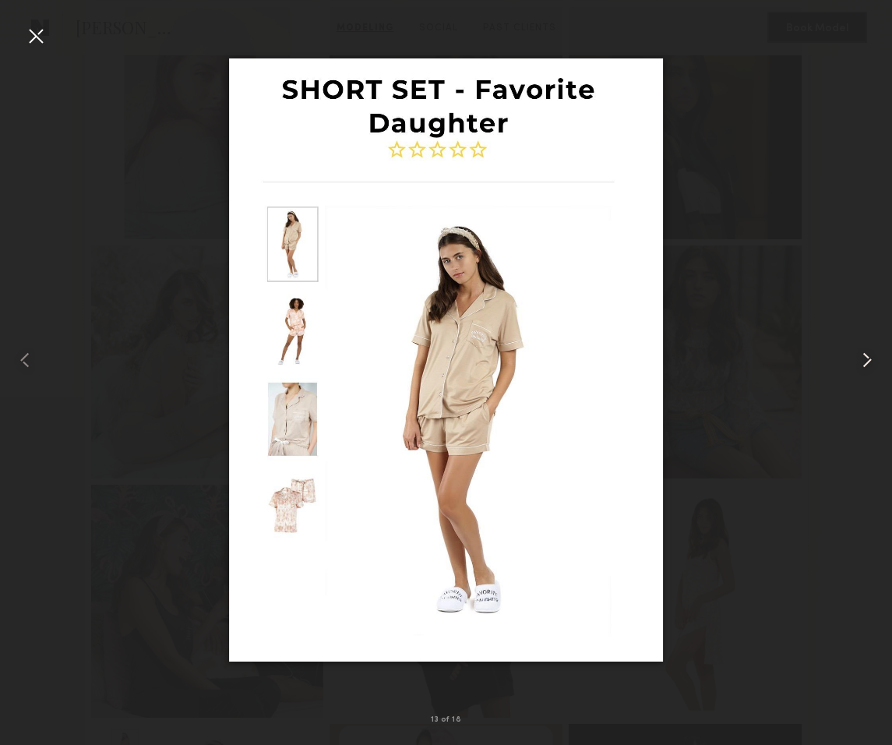
click at [862, 357] on common-icon at bounding box center [866, 359] width 25 height 25
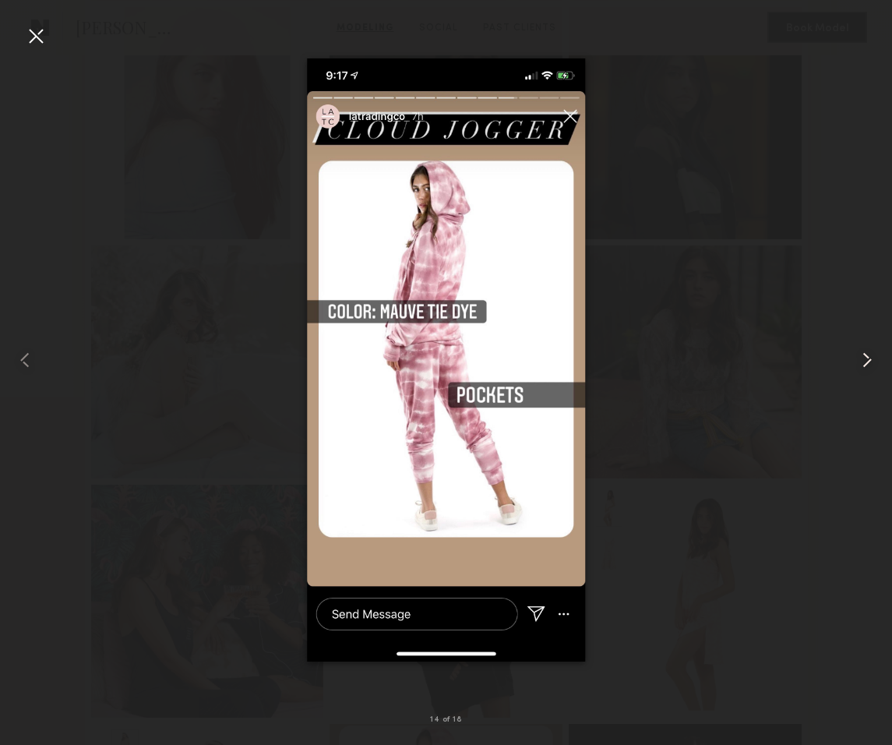
click at [862, 357] on common-icon at bounding box center [866, 359] width 25 height 25
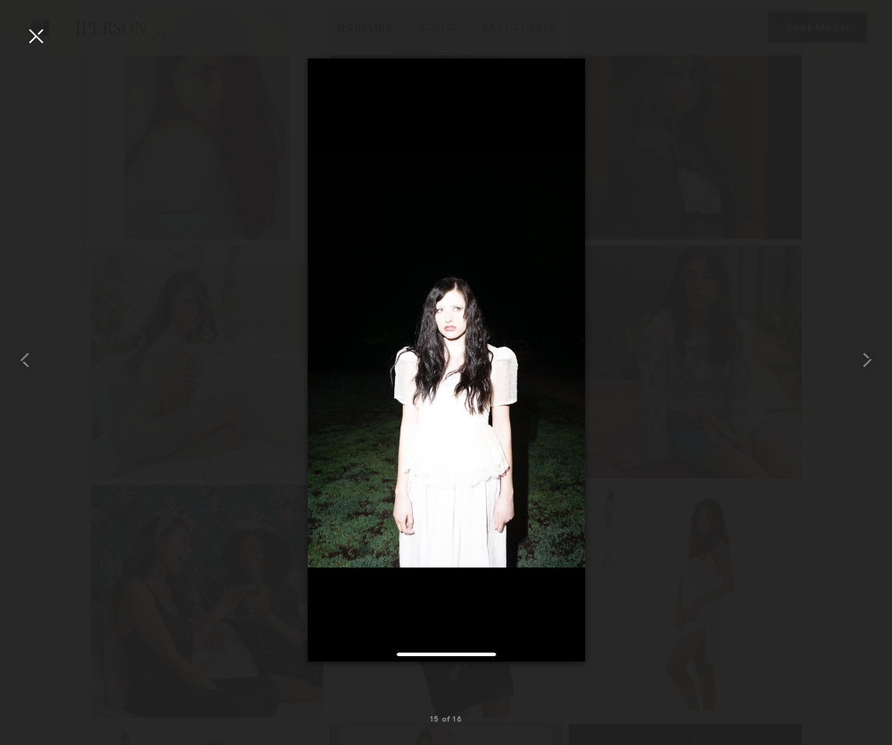
click at [28, 27] on div at bounding box center [35, 35] width 25 height 25
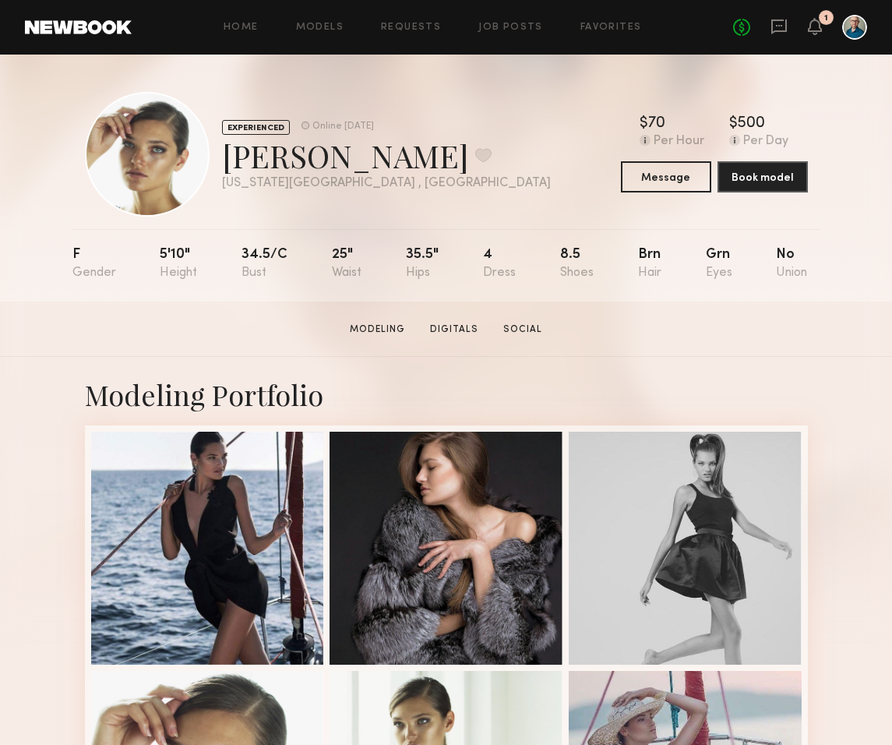
click at [446, 314] on section "Alona A. Modeling Digitals Social Message Book Model" at bounding box center [446, 328] width 892 height 55
click at [449, 326] on link "Digitals" at bounding box center [454, 329] width 61 height 14
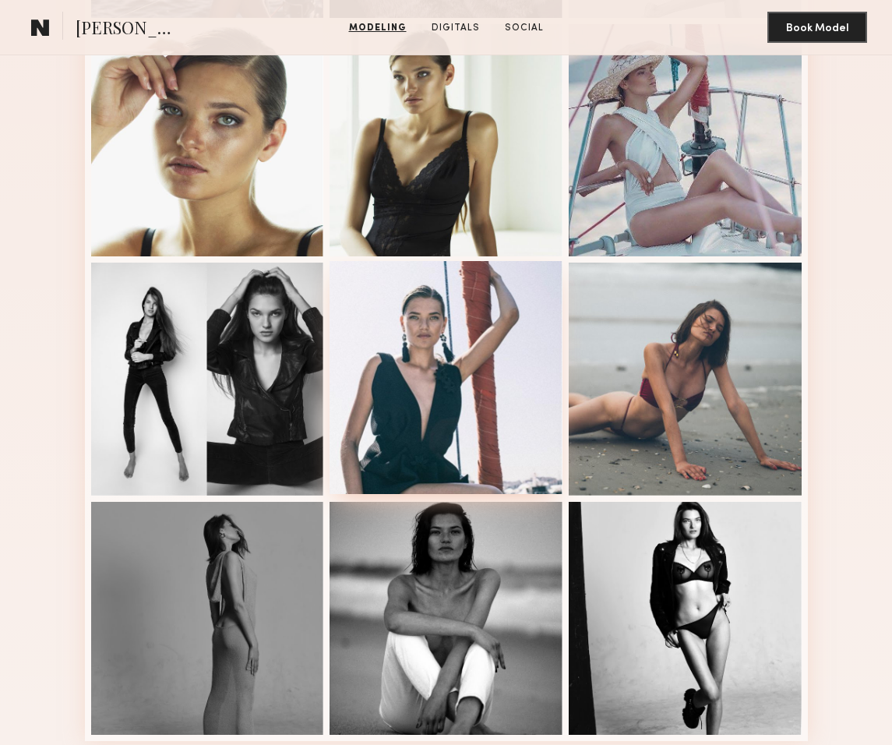
scroll to position [667, 0]
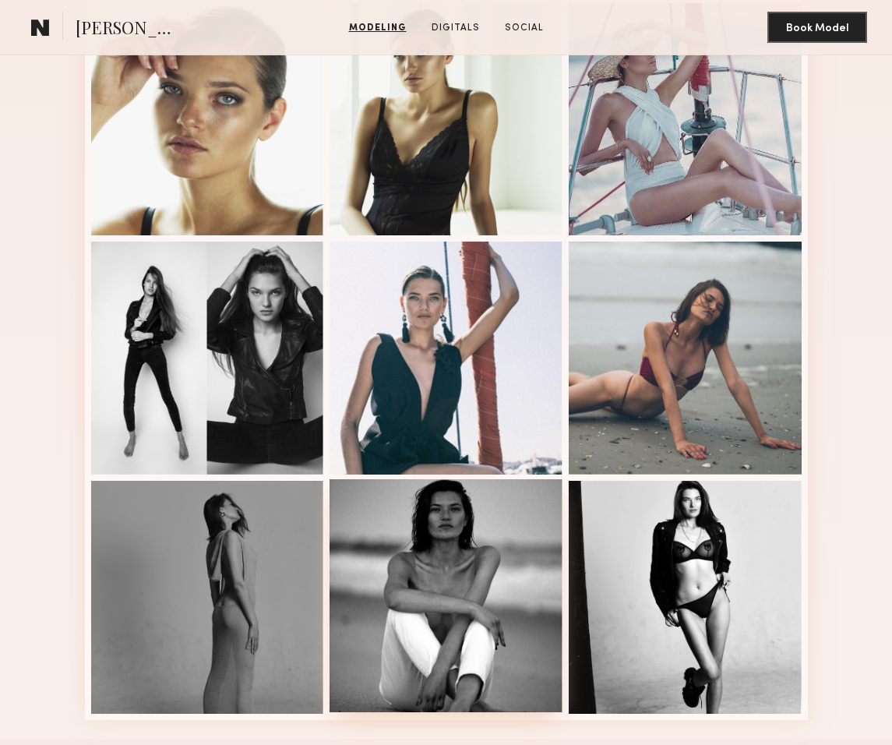
click at [456, 553] on div at bounding box center [445, 595] width 233 height 233
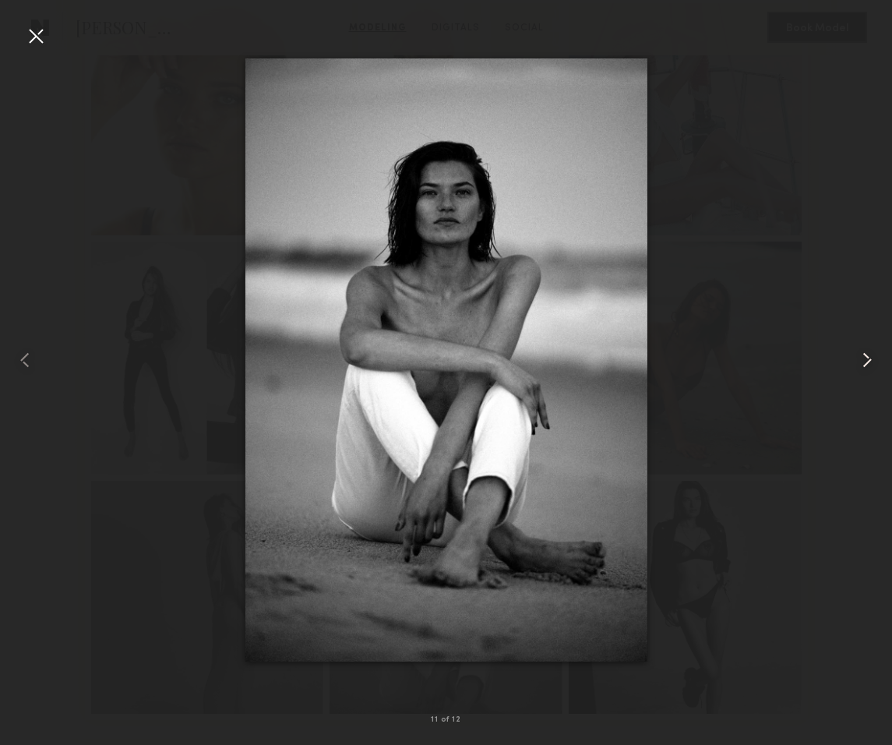
click at [869, 358] on common-icon at bounding box center [866, 359] width 25 height 25
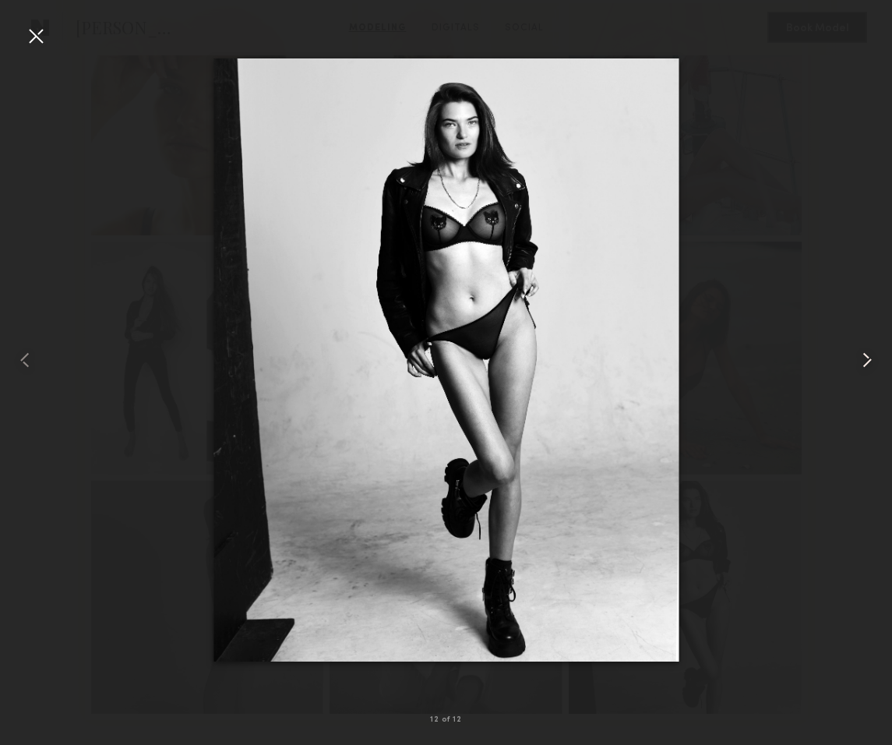
click at [867, 358] on common-icon at bounding box center [866, 359] width 25 height 25
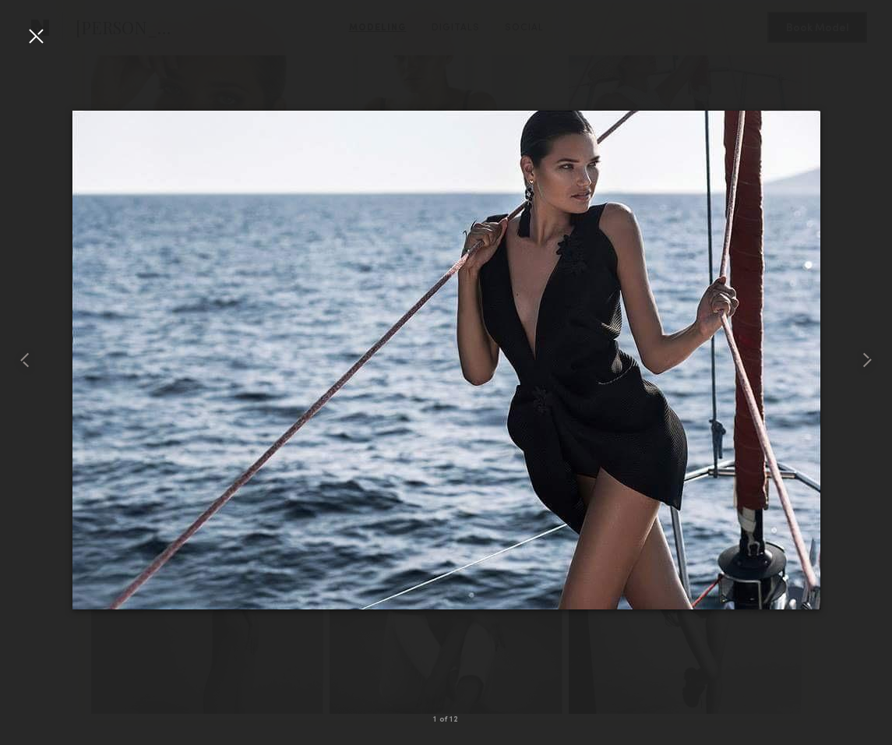
click at [37, 40] on div at bounding box center [35, 35] width 25 height 25
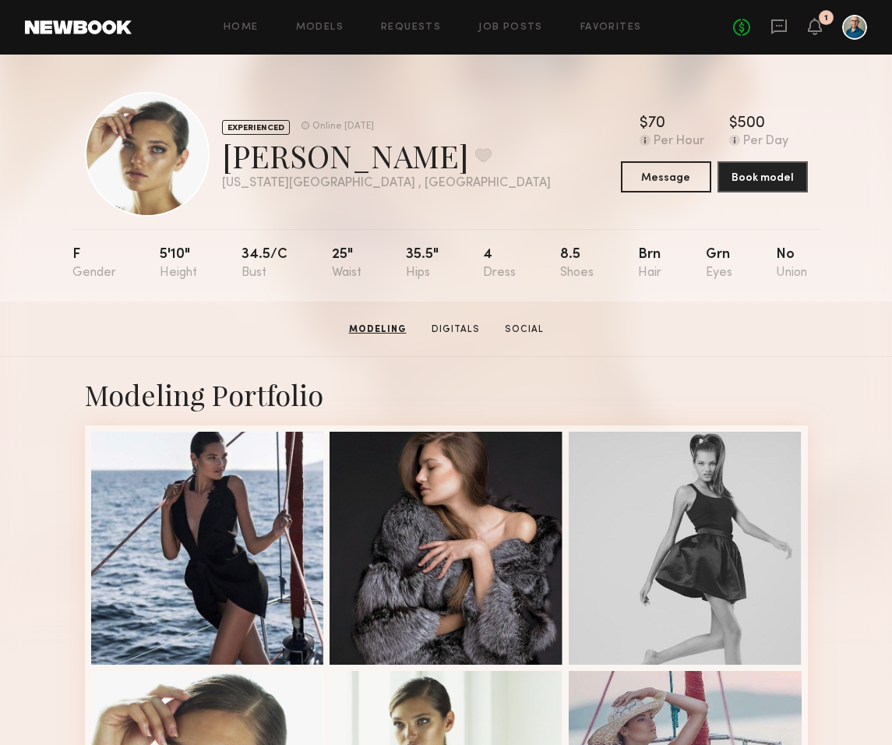
scroll to position [0, 0]
click at [658, 184] on button "Message" at bounding box center [666, 175] width 90 height 31
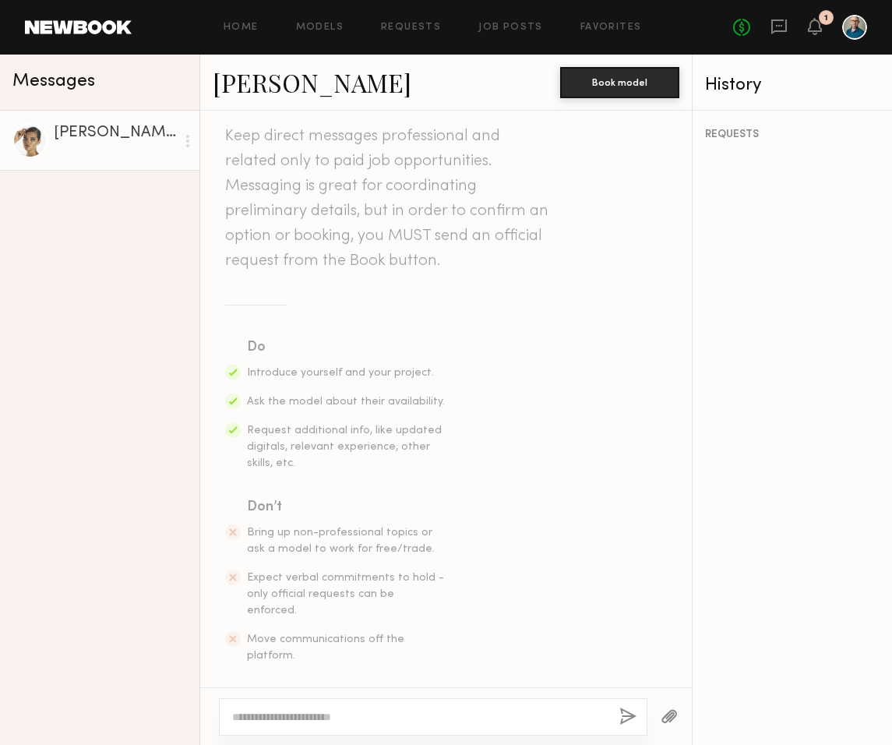
scroll to position [42, 0]
